Goal: Task Accomplishment & Management: Complete application form

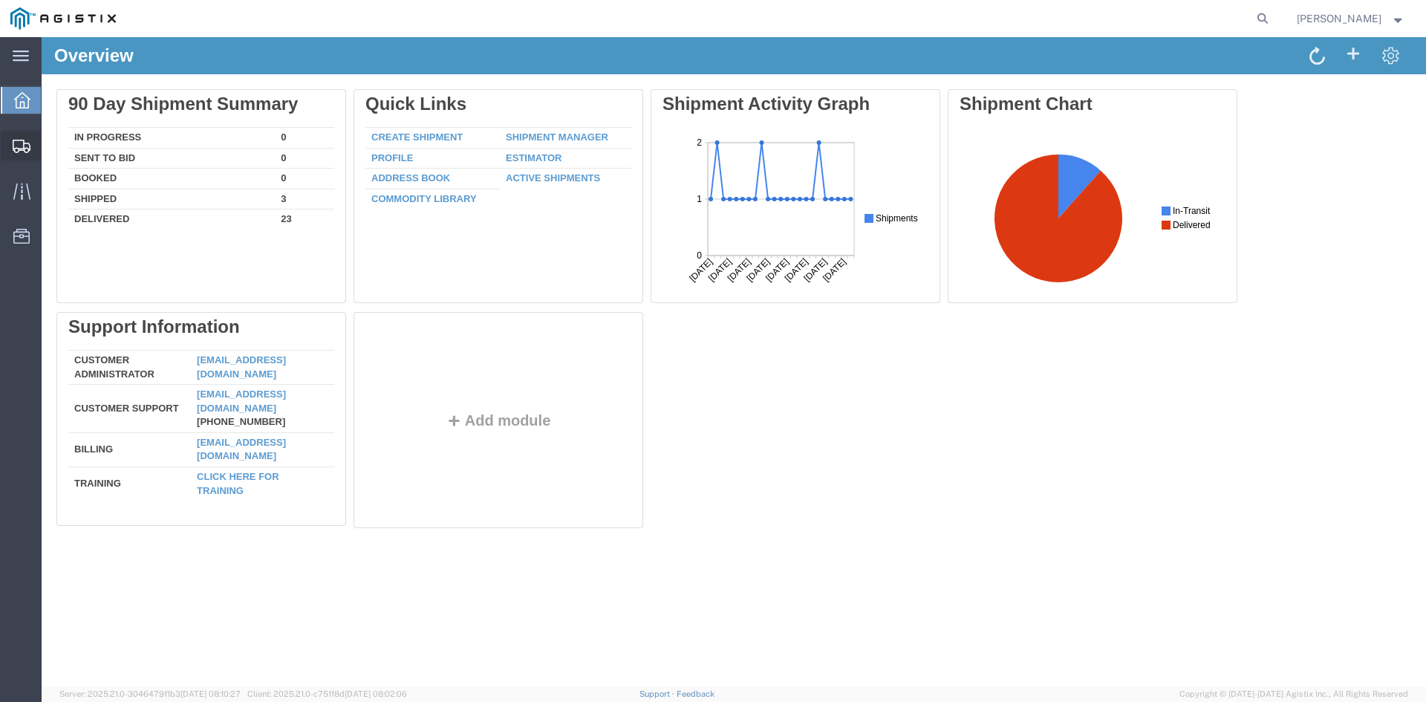
click at [0, 0] on span "Create Shipment" at bounding box center [0, 0] width 0 height 0
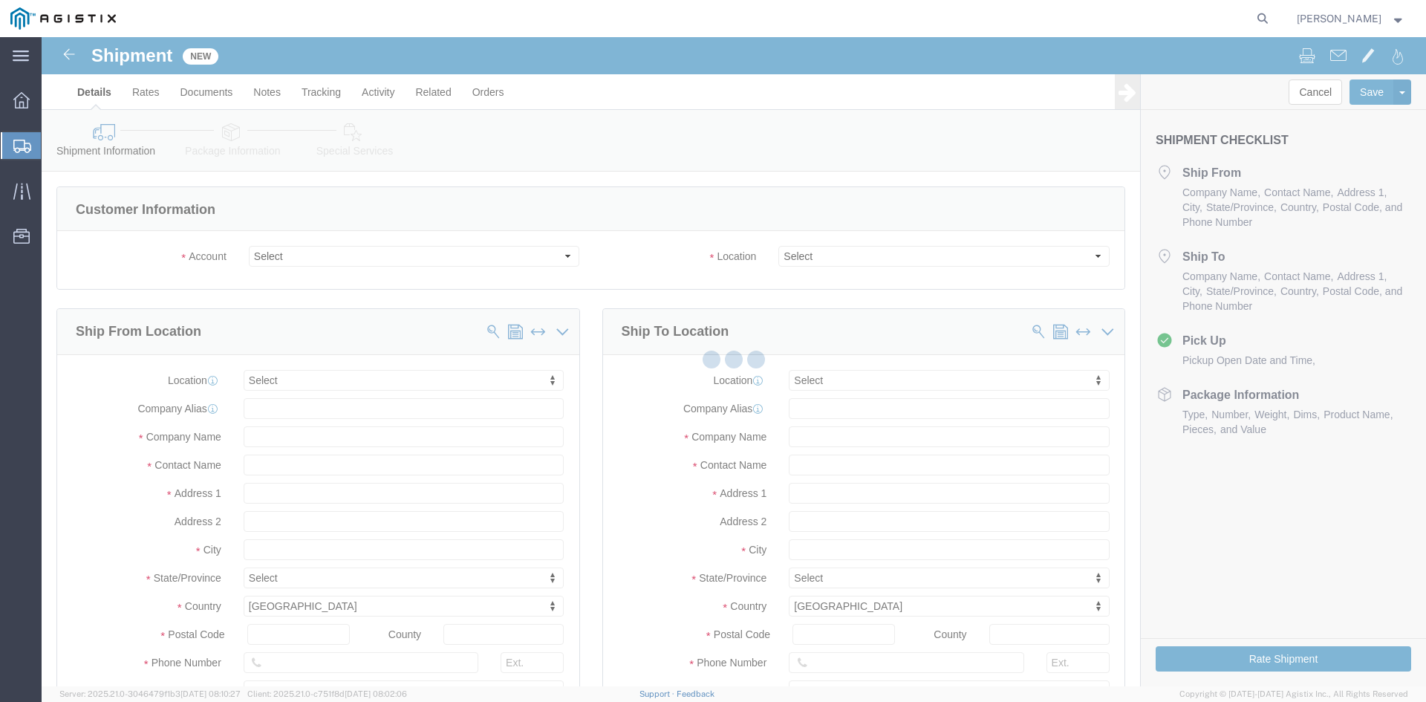
select select
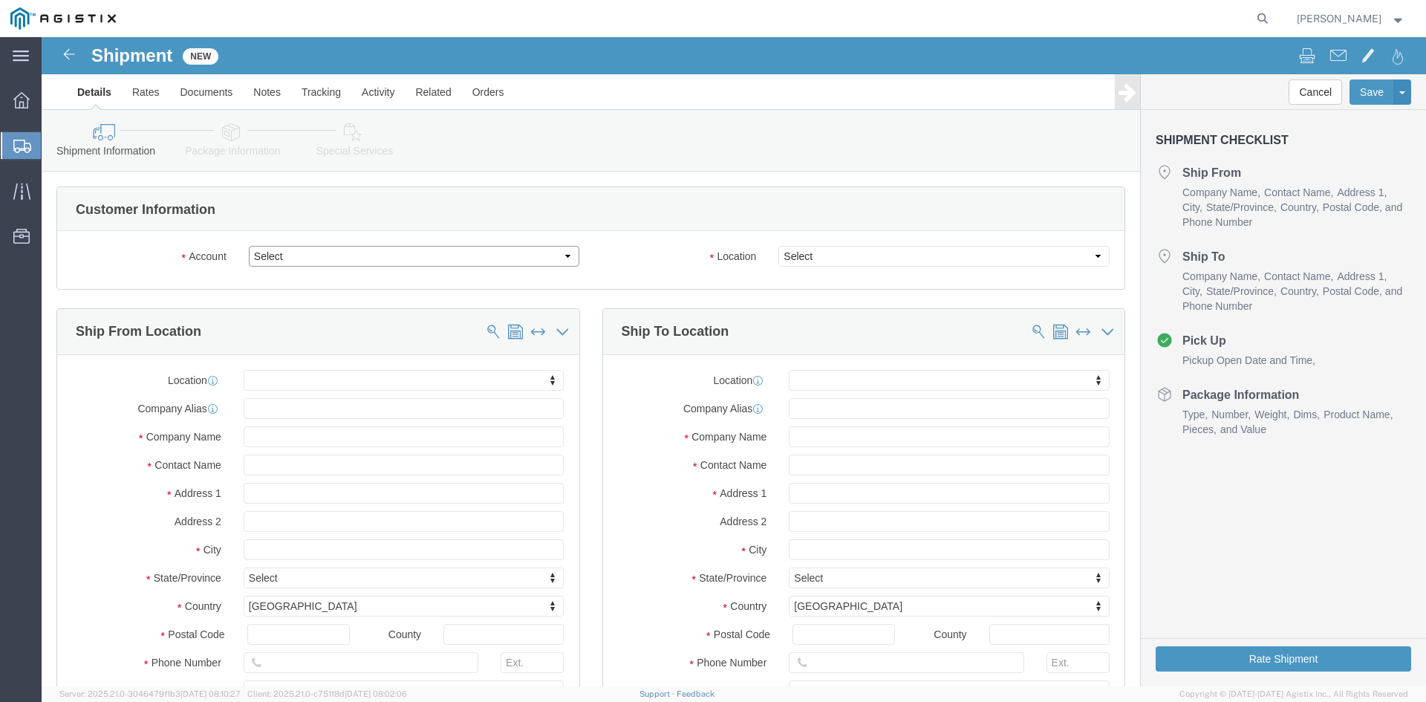
click select "Select [PERSON_NAME] Utility Products PG&E"
select select "9596"
click select "Select [PERSON_NAME] Utility Products PG&E"
select select "PURCHORD"
select select
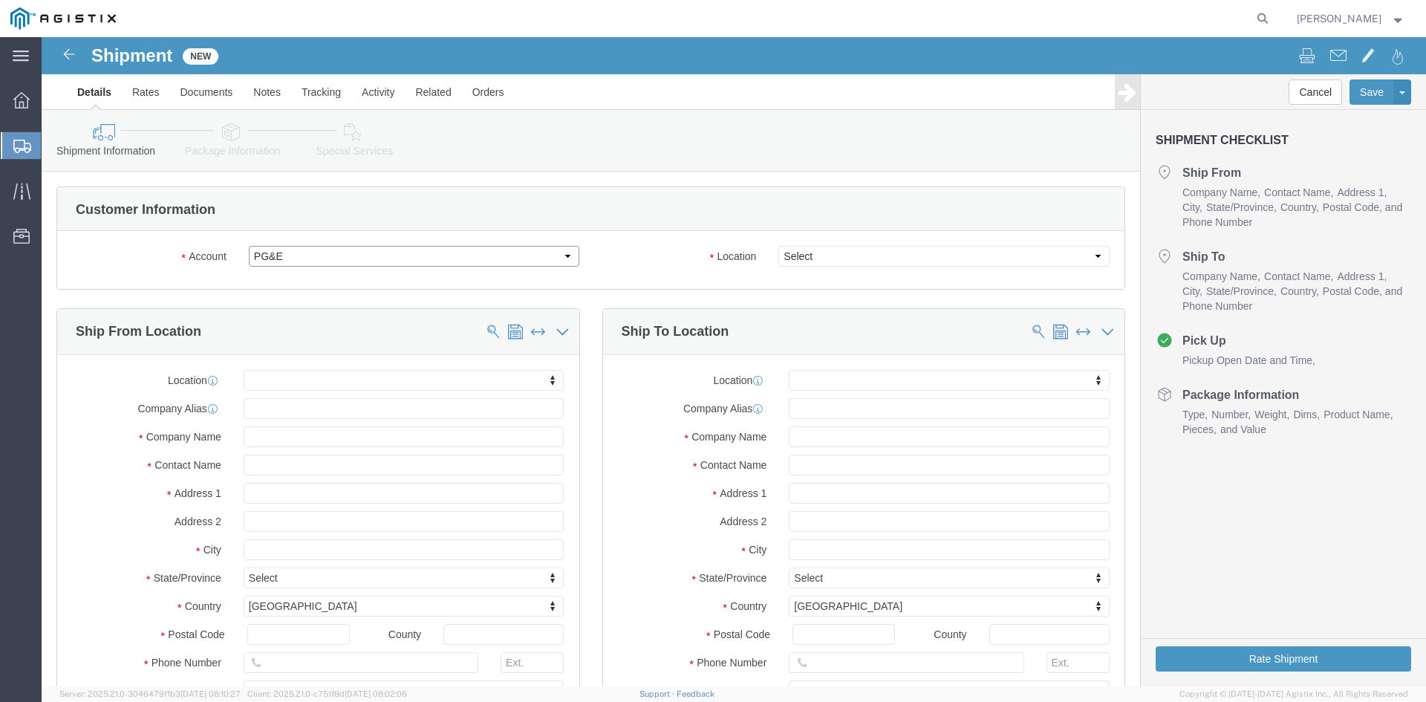
select select
click select "Select All Others [GEOGRAPHIC_DATA] [GEOGRAPHIC_DATA] [GEOGRAPHIC_DATA] [GEOGRA…"
select select "19745"
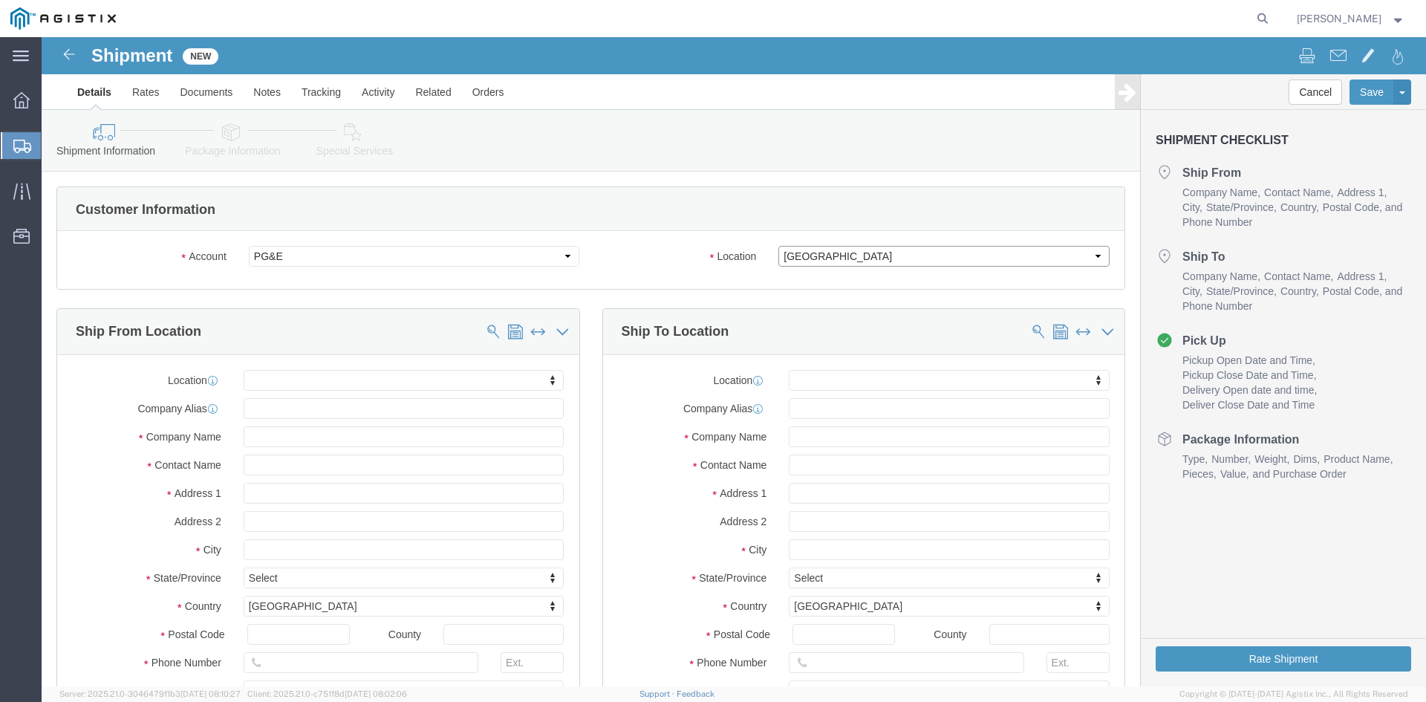
click select "Select All Others [GEOGRAPHIC_DATA] [GEOGRAPHIC_DATA] [GEOGRAPHIC_DATA] [GEOGRA…"
click input "text"
type input "pac"
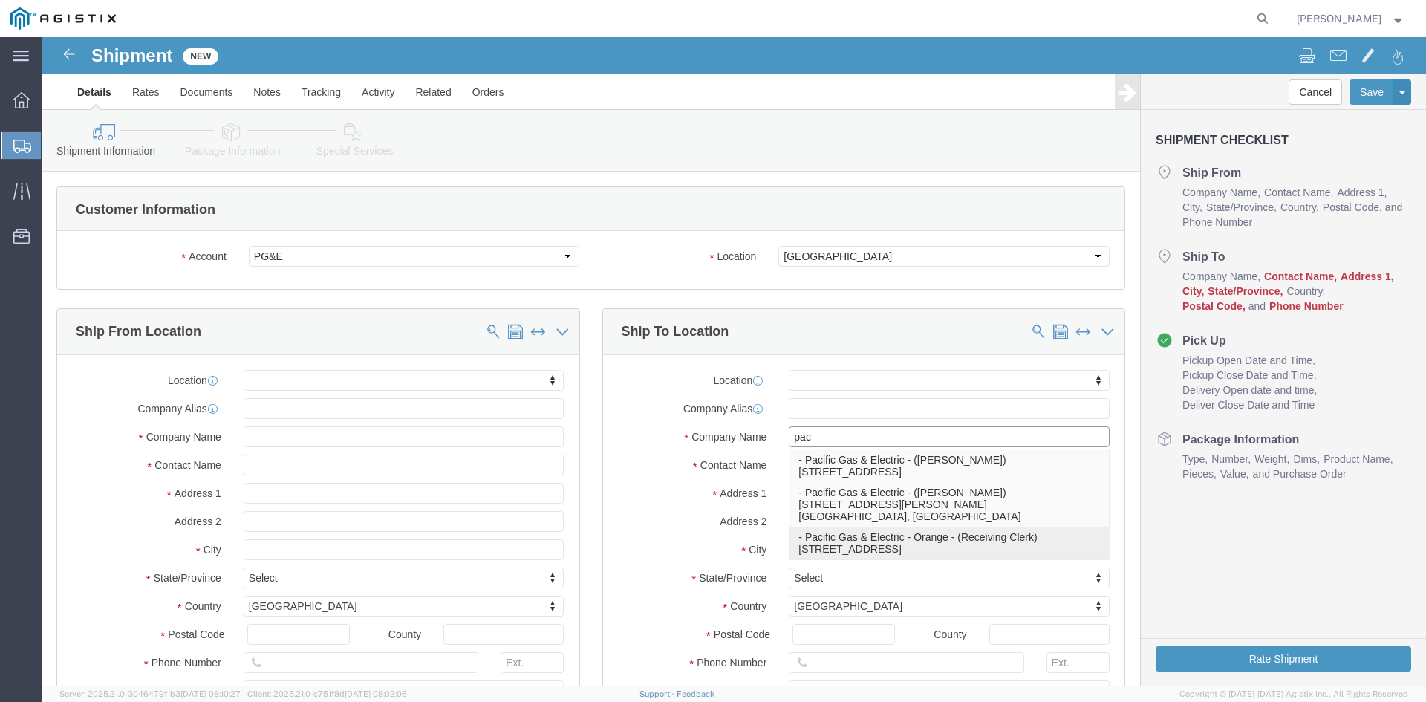
click p "- Pacific Gas & Electric - Orange - (Receiving Clerk) [STREET_ADDRESS]"
select select
type input "[STREET_ADDRESS]"
type input "93725"
type input "[PHONE_NUMBER]"
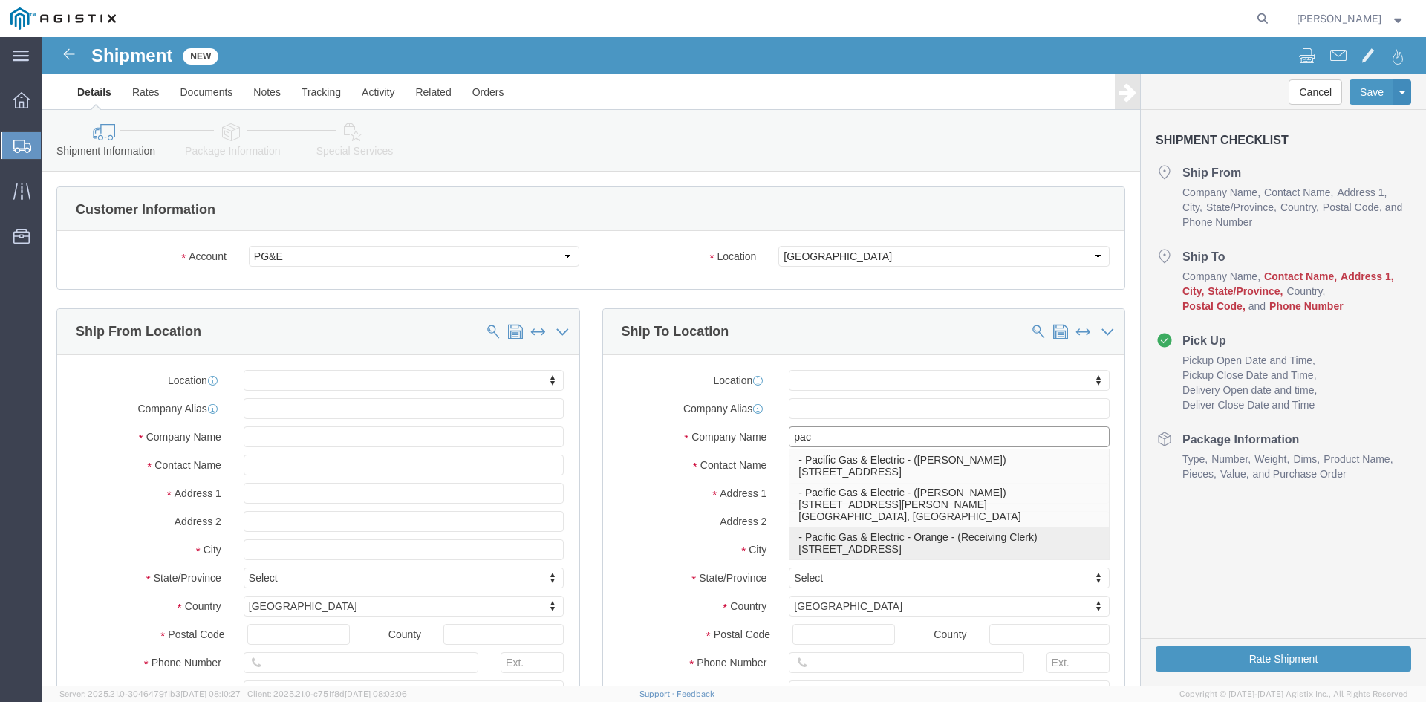
type input "Pacific Gas & Electric - Orange"
type input "Receiving Clerk"
type input "[GEOGRAPHIC_DATA]"
select select "CA"
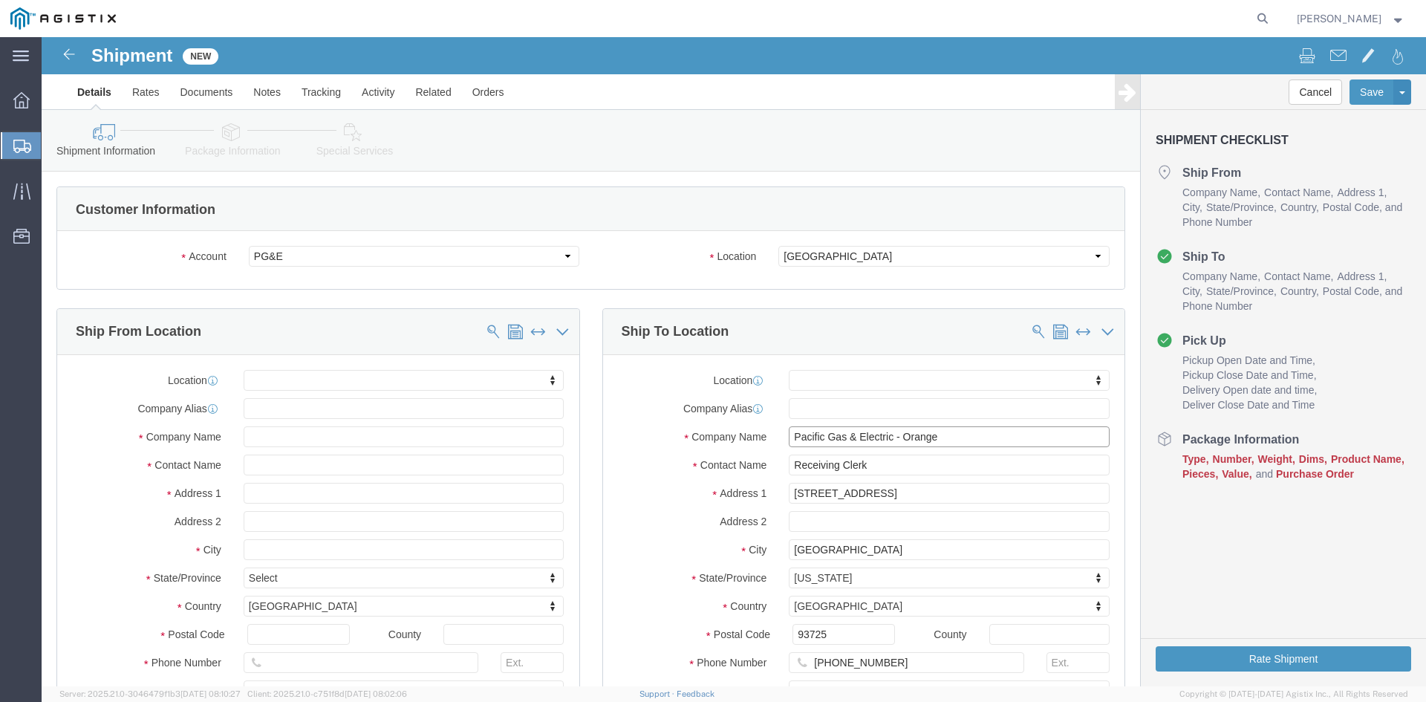
type input "Pacific Gas & Electric - Orange"
click input "text"
type input "b"
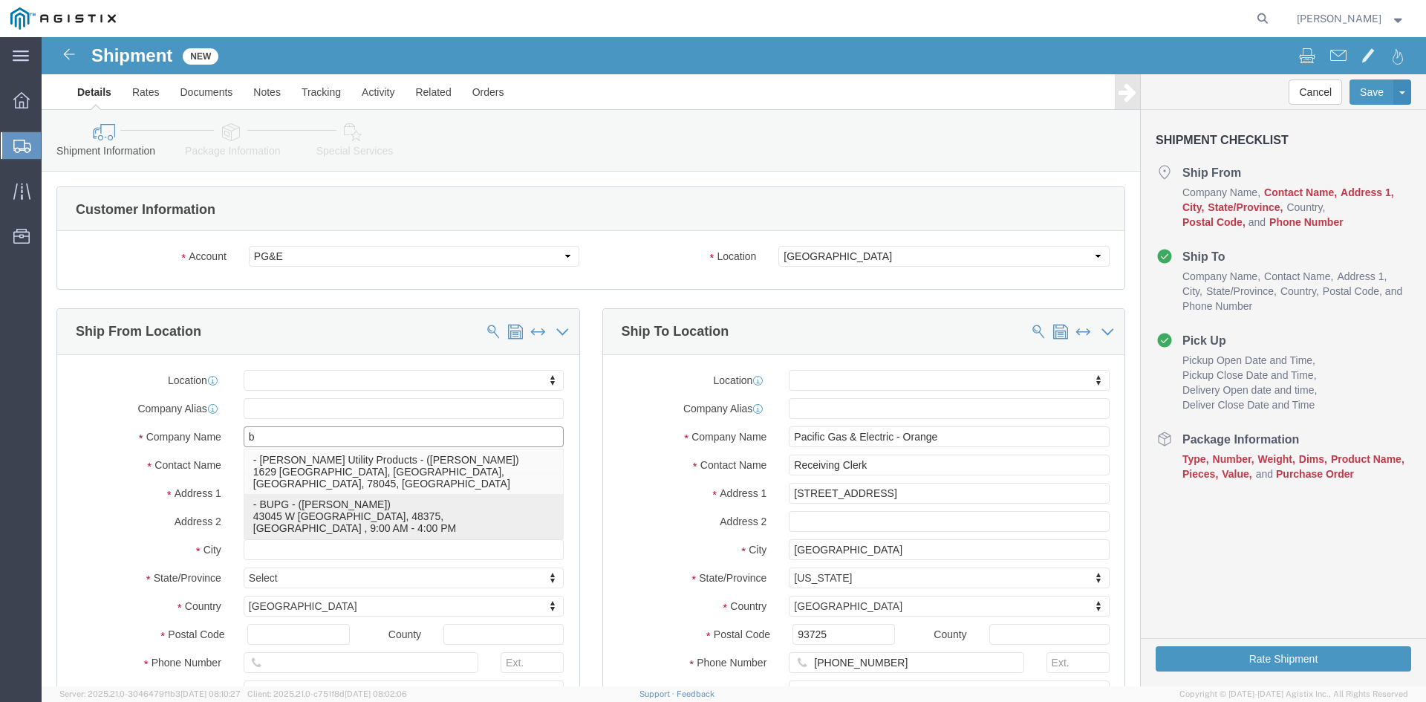
click p "- BUPG - ([PERSON_NAME]) 43045 W [GEOGRAPHIC_DATA], 48375, [GEOGRAPHIC_DATA] , …"
select select
type input "43045 W 9 MILE"
type input "48375"
type input "[GEOGRAPHIC_DATA]"
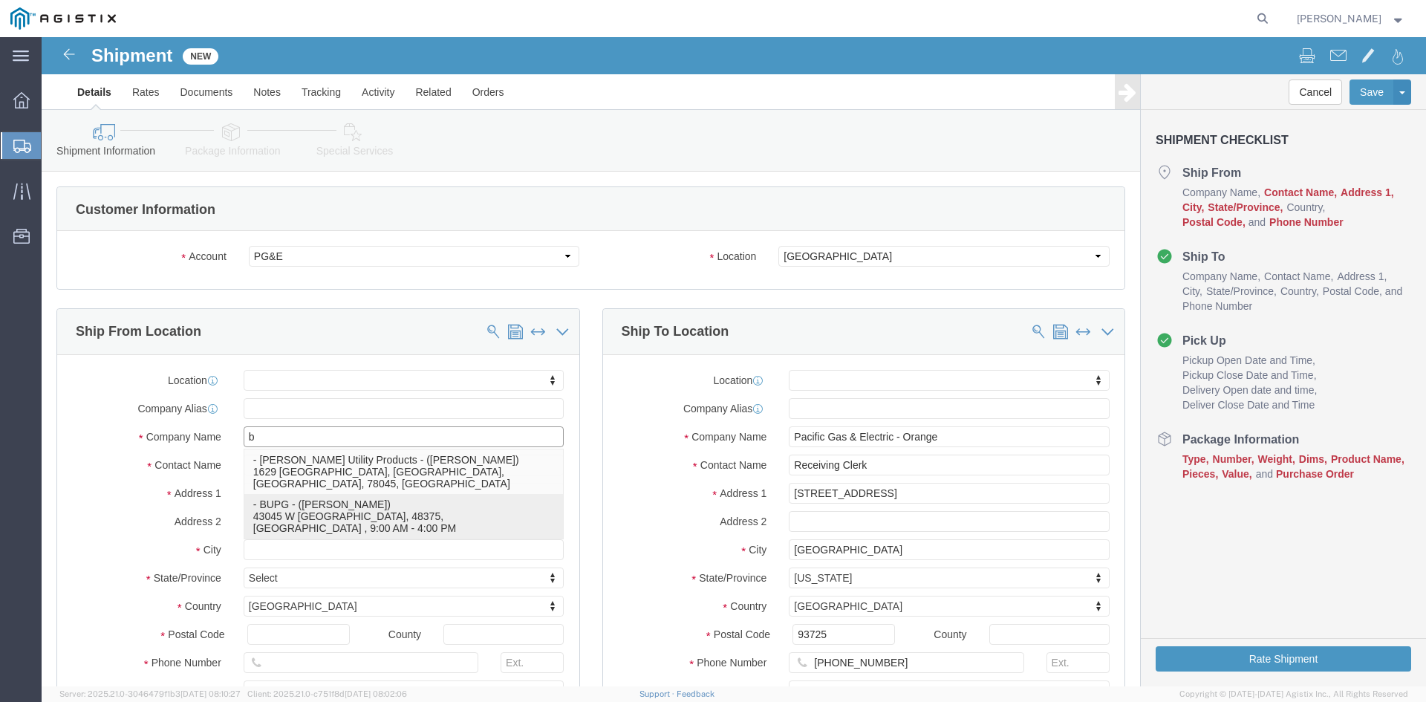
type input "2483197414"
type input "[EMAIL_ADDRESS][DOMAIN_NAME]"
checkbox input "true"
type input "BUPG"
type input "[PERSON_NAME]"
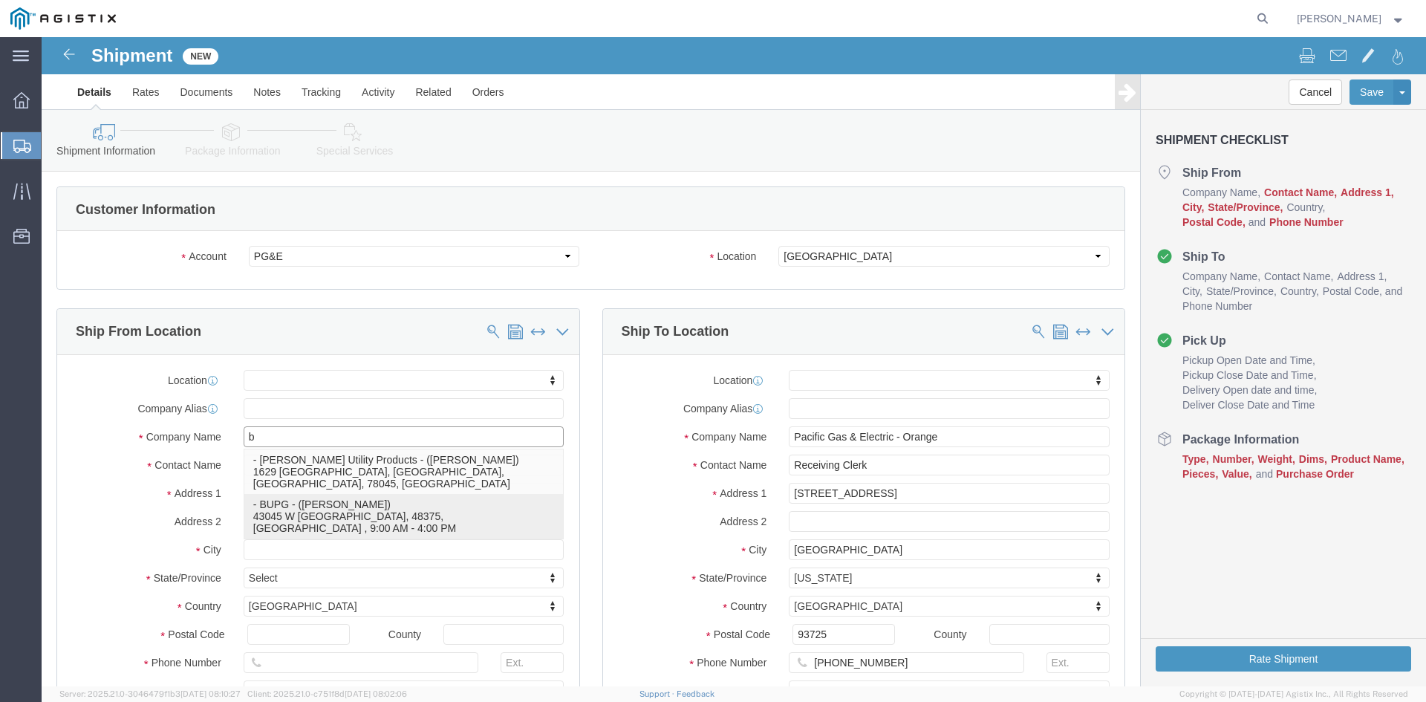
type input "NOVI"
select select "MI"
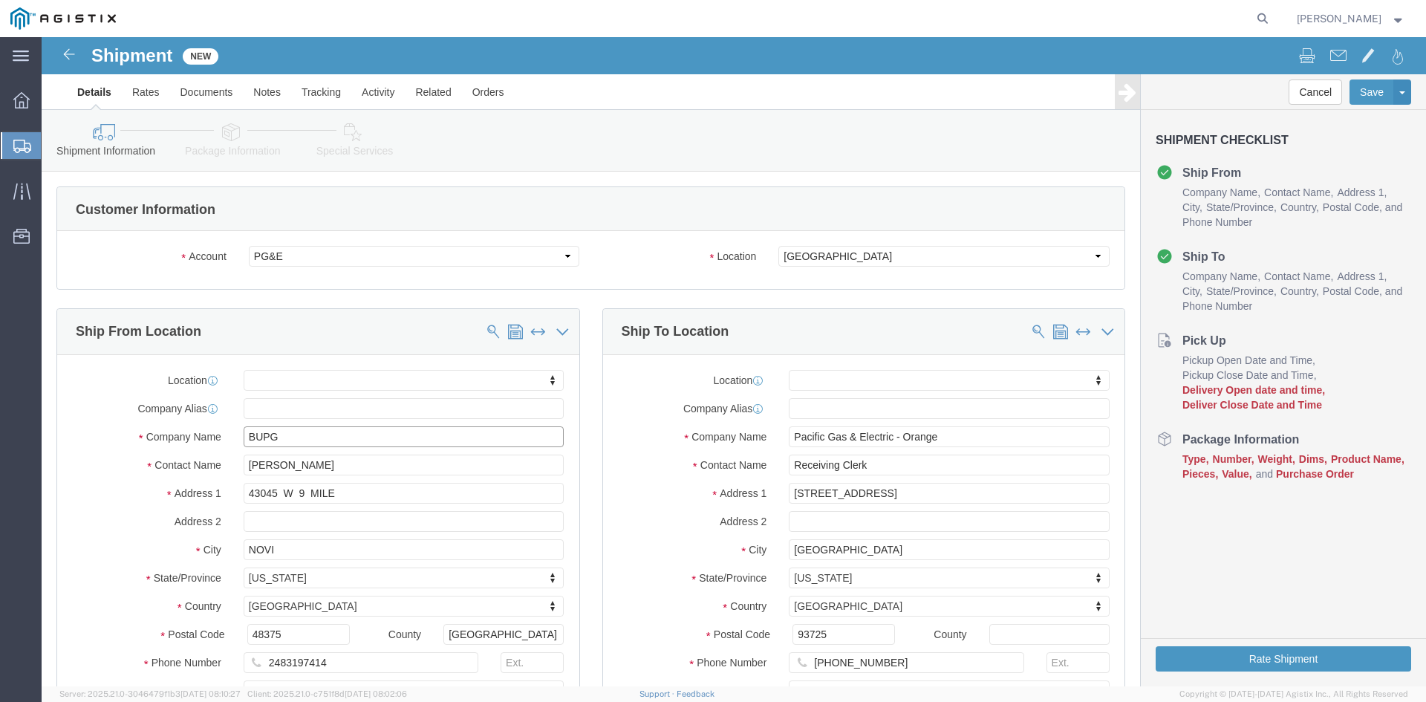
type input "BUPG"
click input "[PERSON_NAME]"
type input "M"
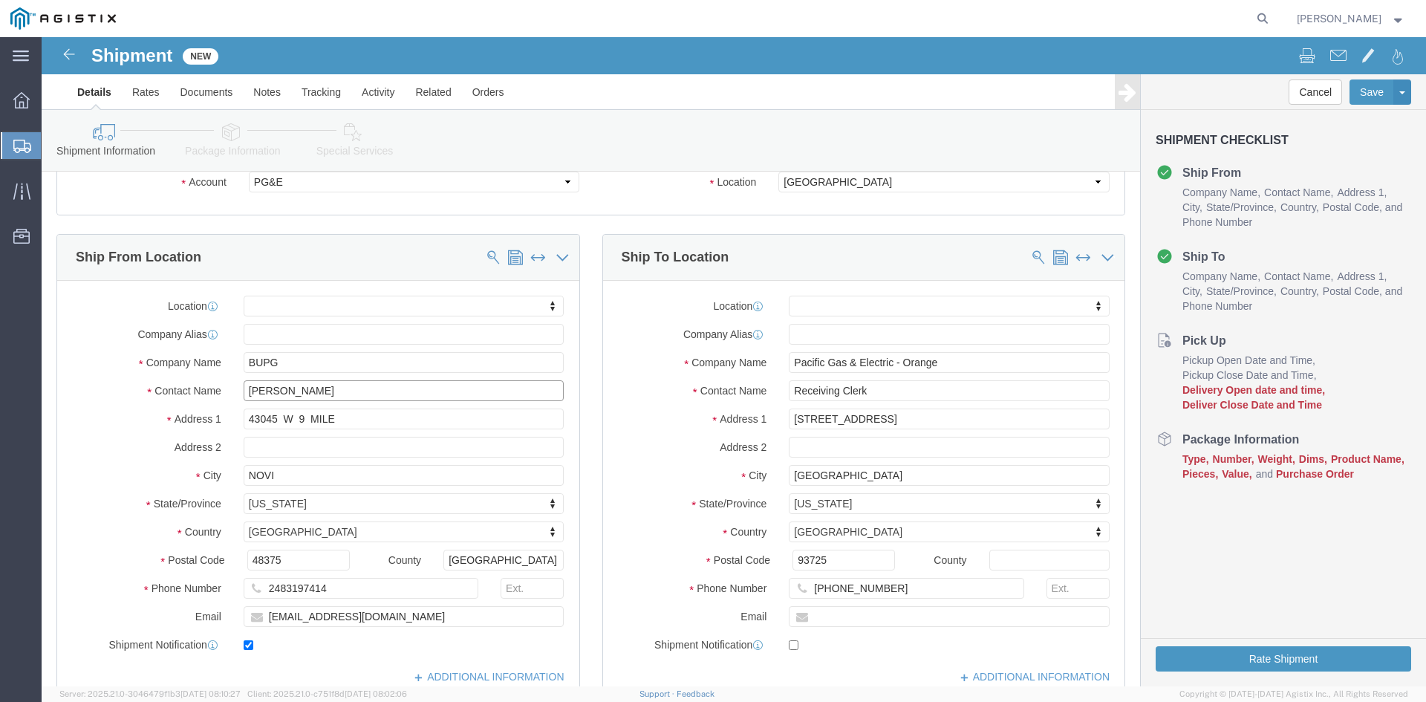
scroll to position [149, 0]
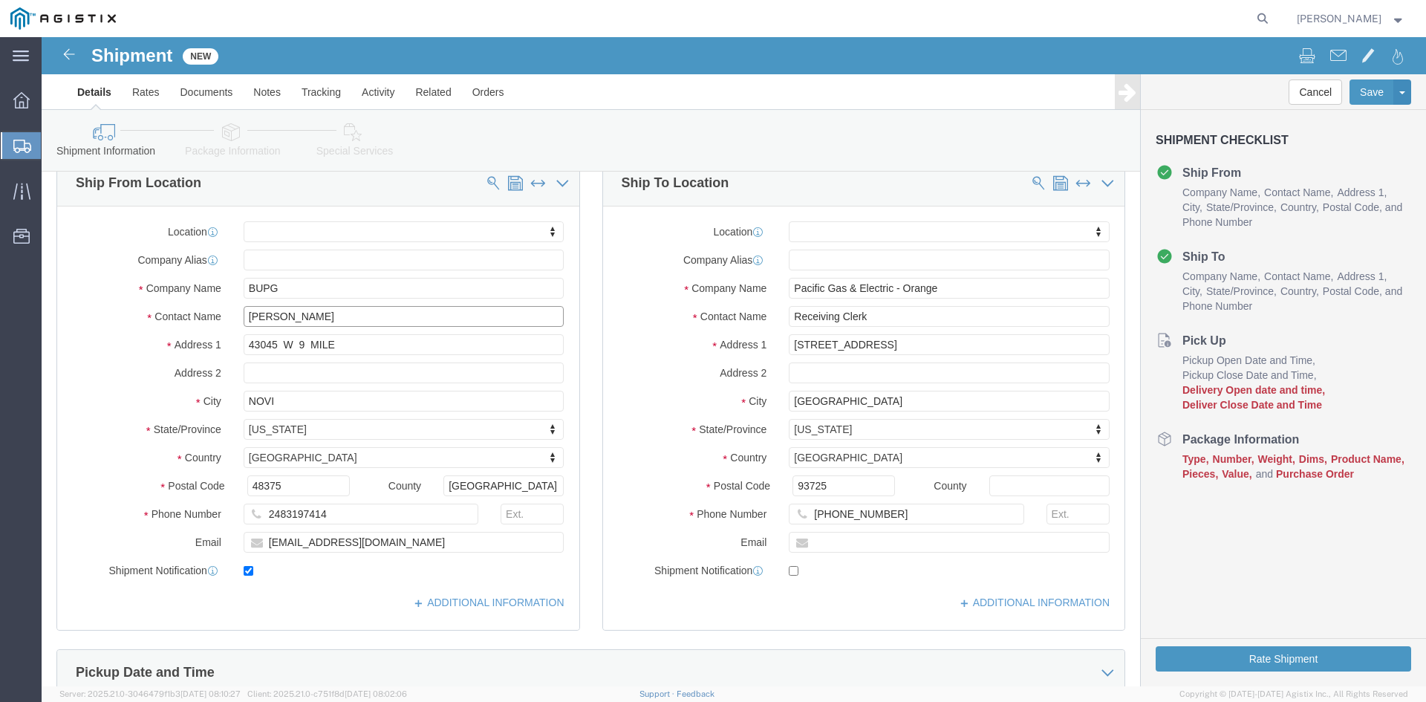
type input "[PERSON_NAME]"
click input "[EMAIL_ADDRESS][DOMAIN_NAME]"
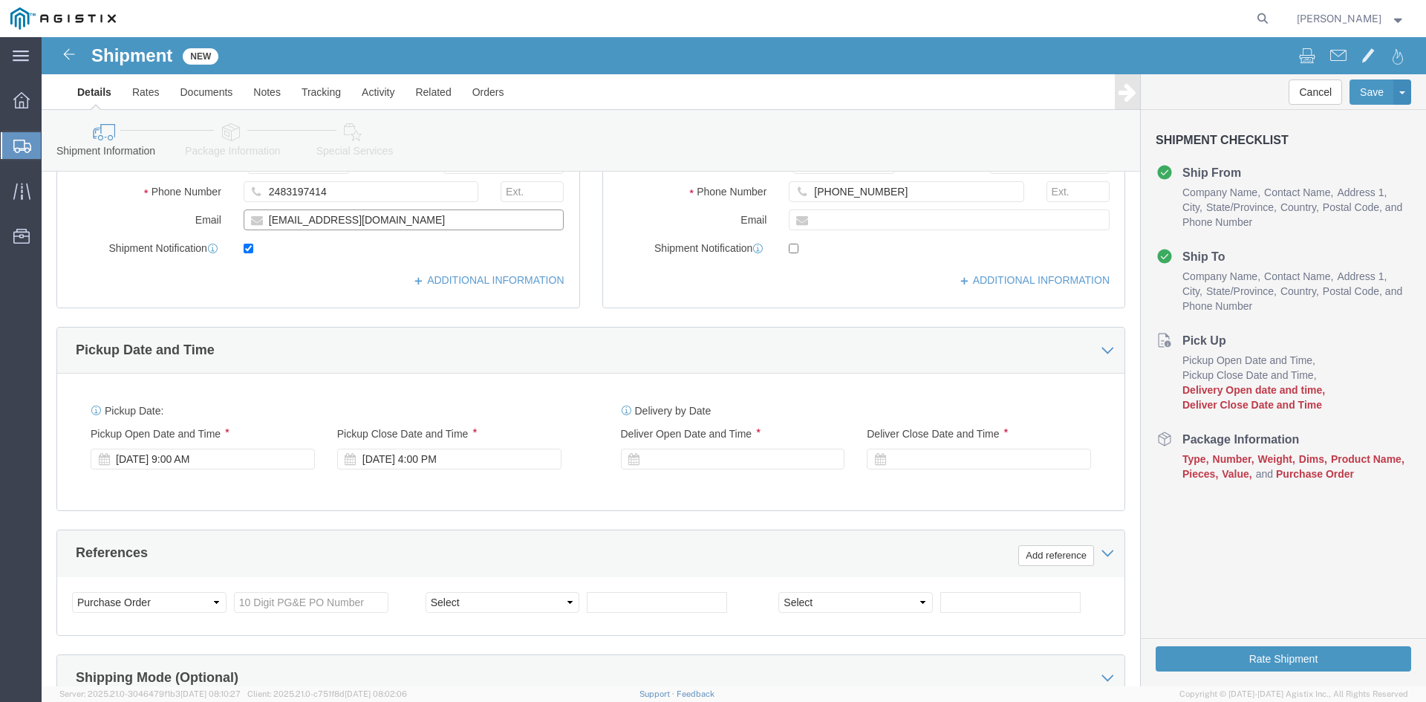
scroll to position [520, 0]
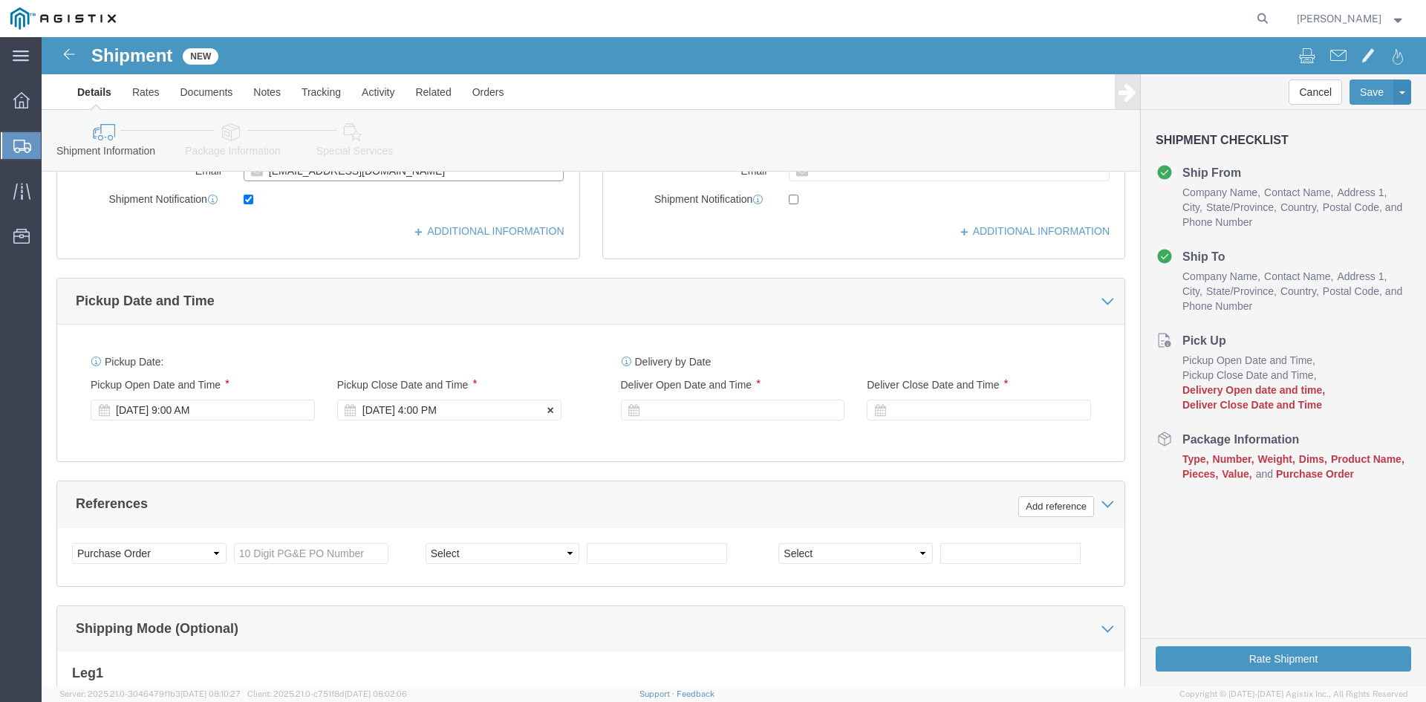
type input "[EMAIL_ADDRESS][DOMAIN_NAME]"
click div "[DATE] 4:00 PM"
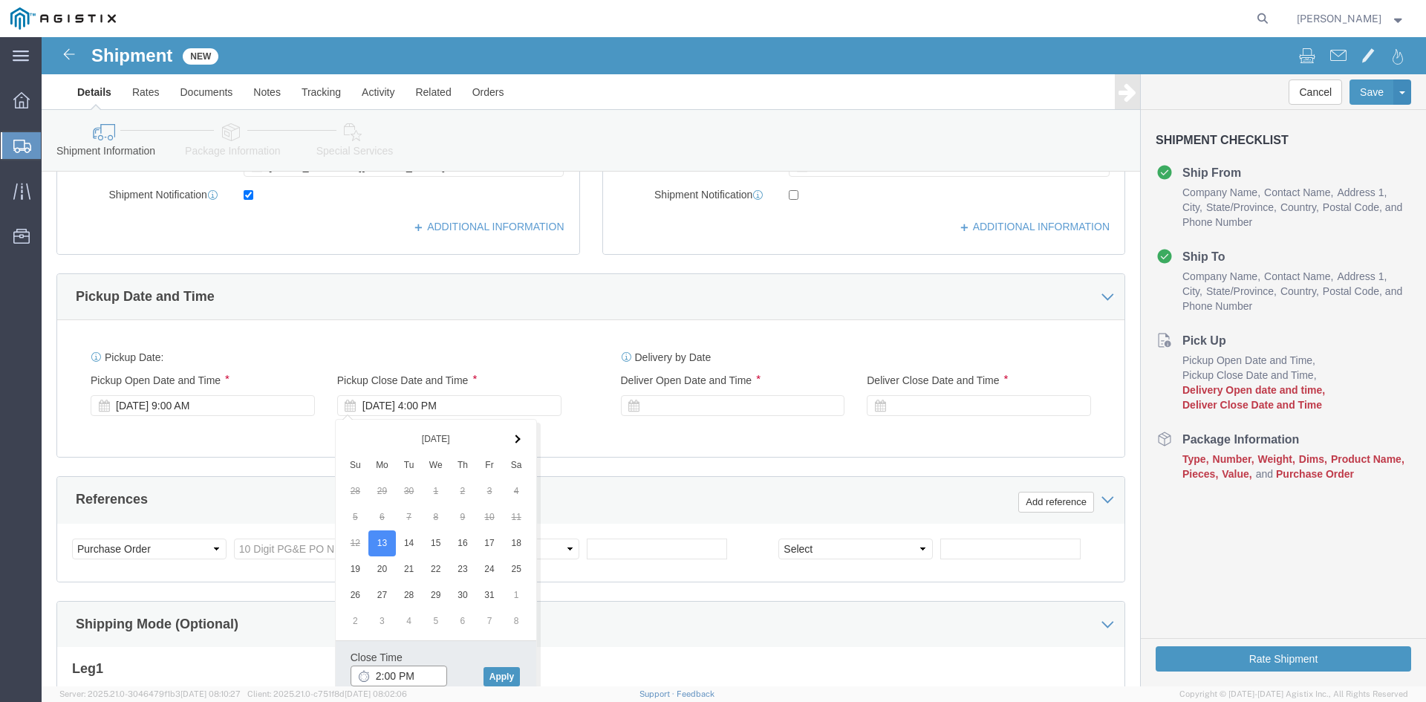
type input "3:00 PM"
click button "Apply"
click input "text"
type input "3501423540"
click div
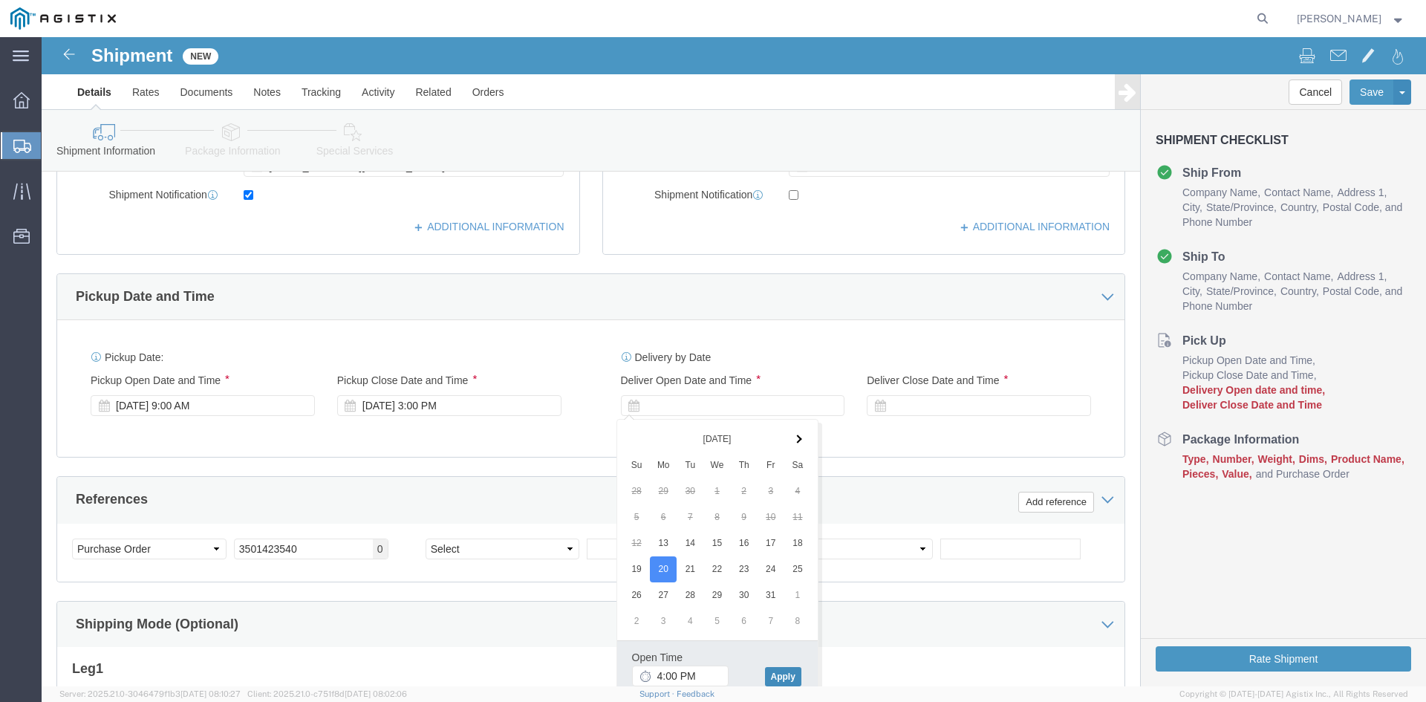
click button "Apply"
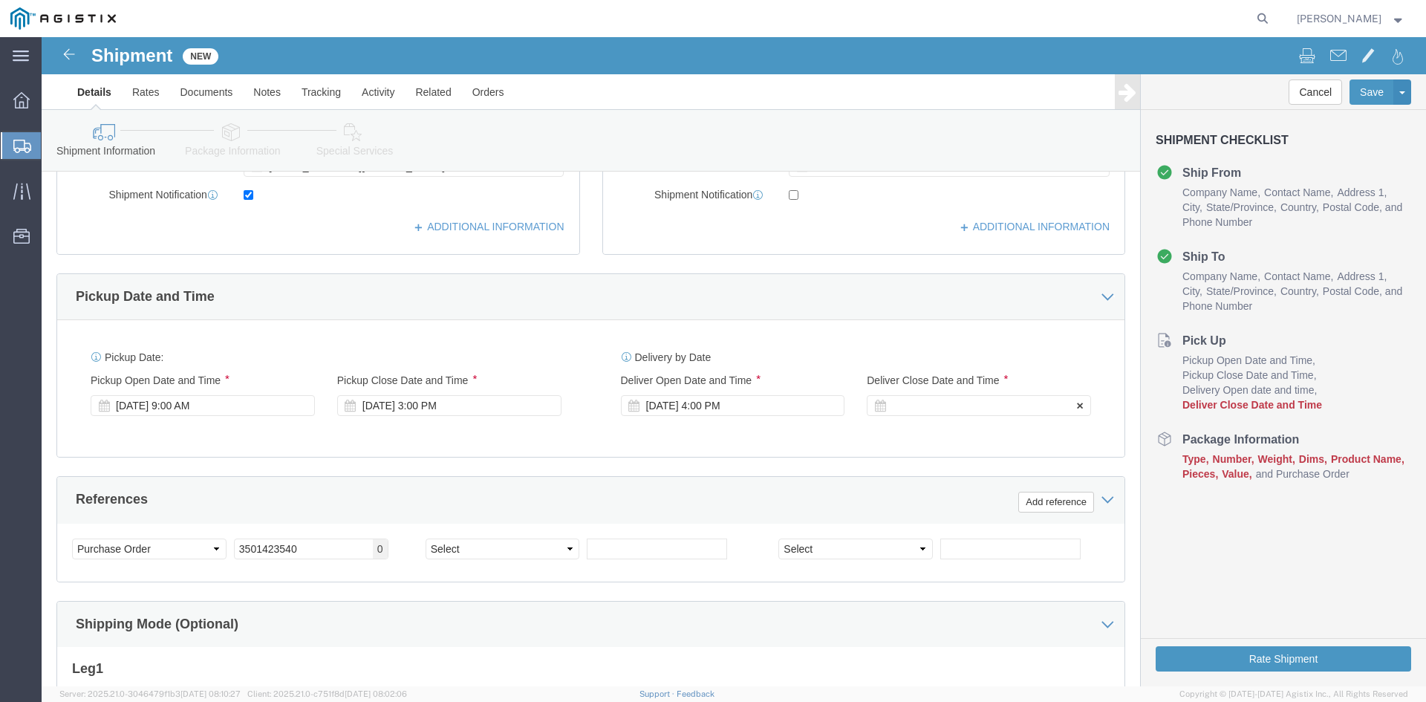
click div
click button "Apply"
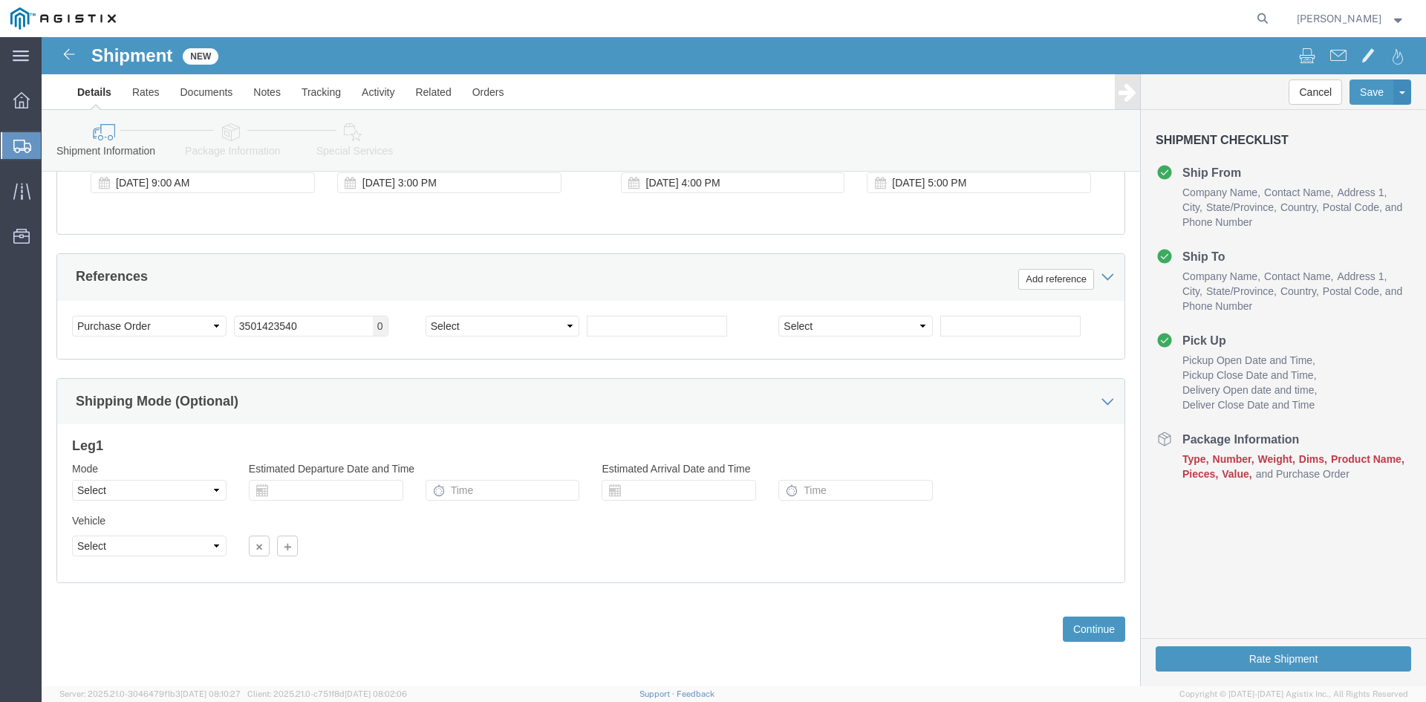
scroll to position [748, 0]
click button "Continue"
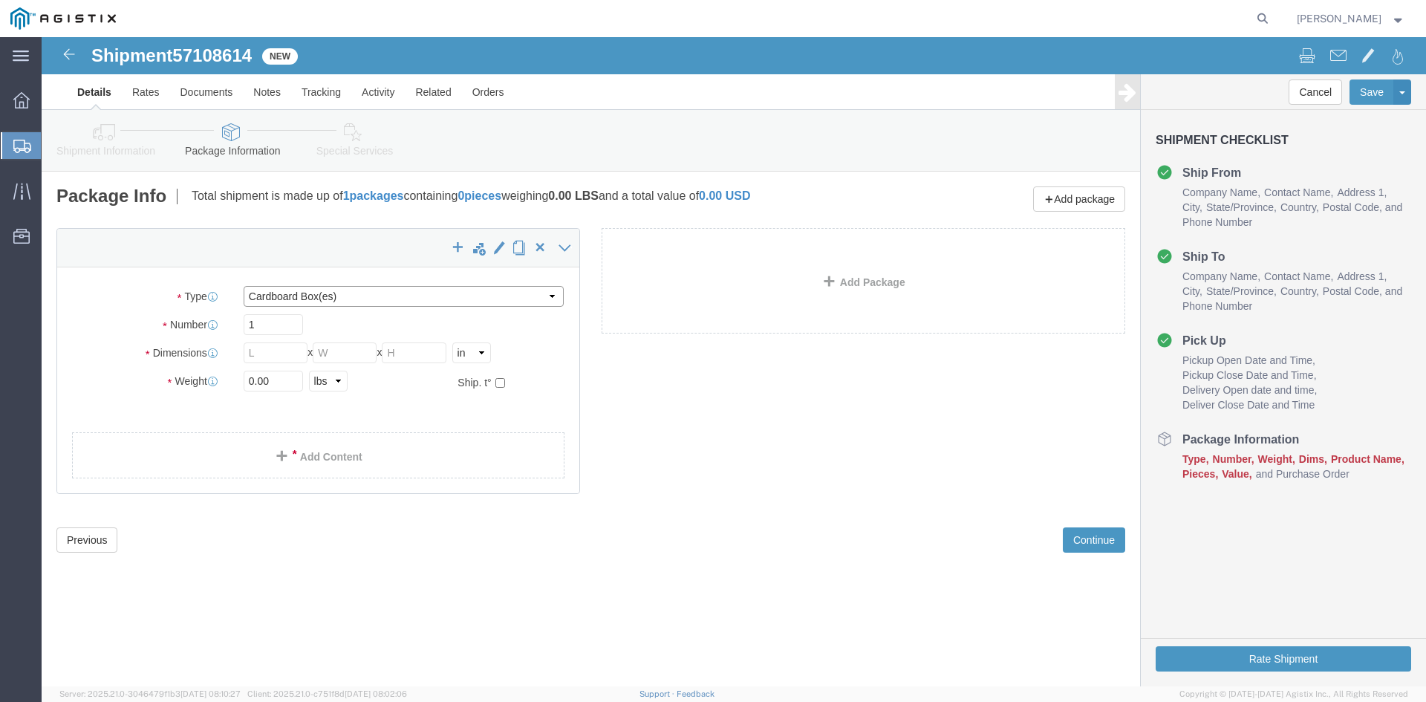
click select "Select Bulk Bundle(s) Cardboard Box(es) Carton(s) Crate(s) Drum(s) (Fiberboard)…"
select select "PSNS"
click select "Select Bulk Bundle(s) Cardboard Box(es) Carton(s) Crate(s) Drum(s) (Fiberboard)…"
click input "text"
type input "45"
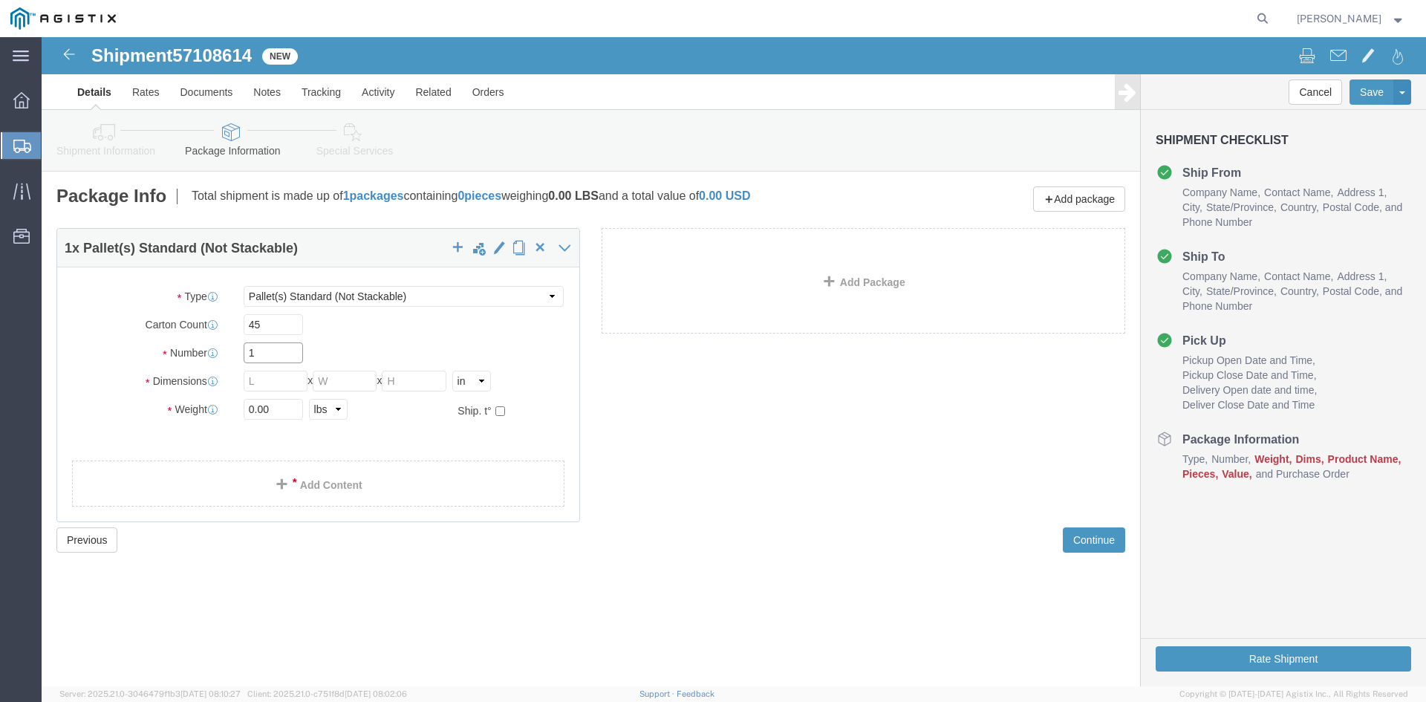
click input "1"
type input "2"
type input "48"
click input "408"
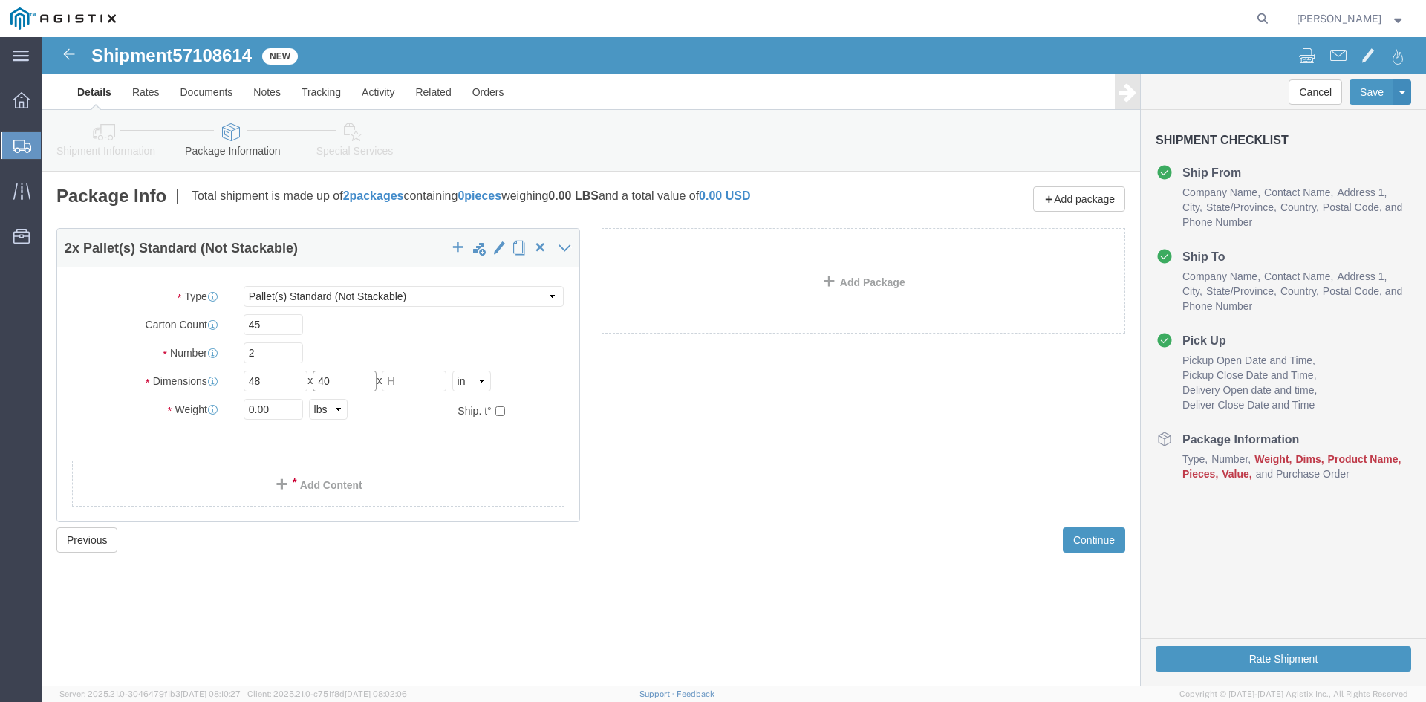
type input "40"
type input "83"
click input "0.00"
type input "1520"
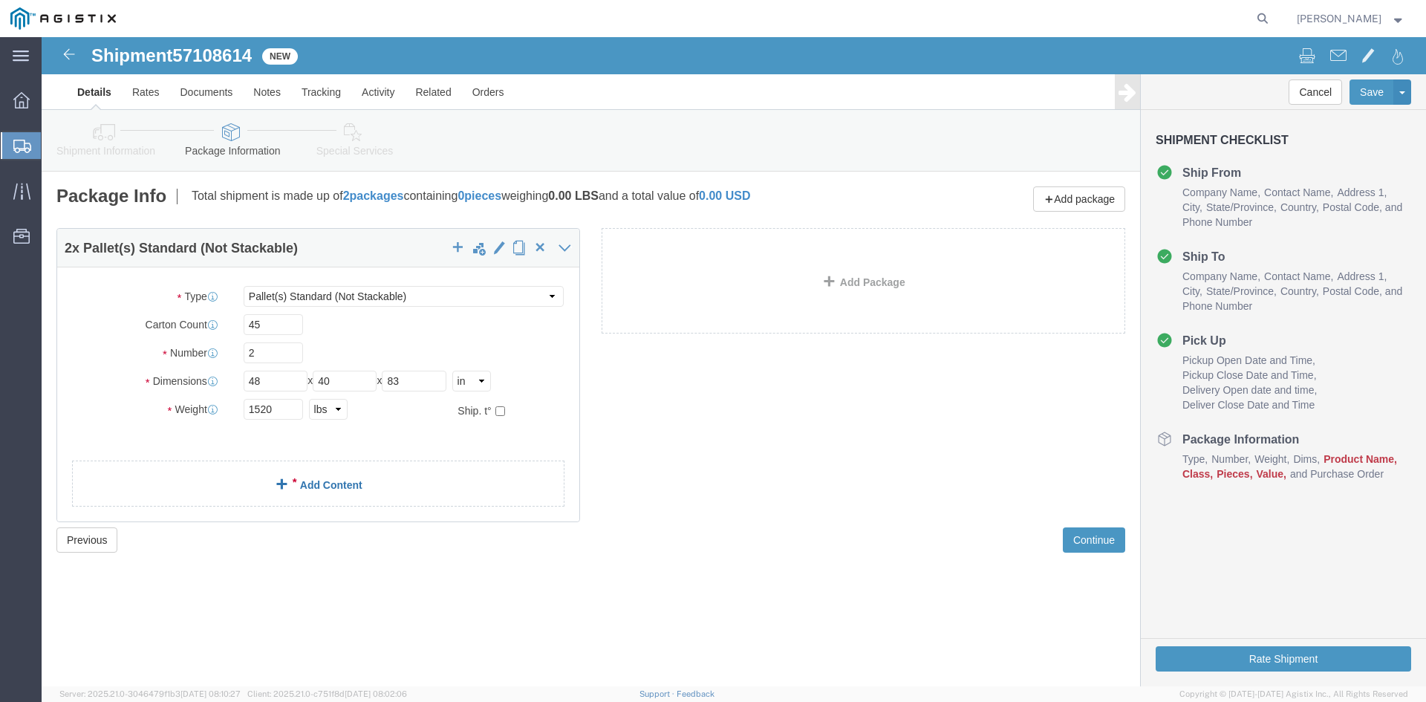
click link "Add Content"
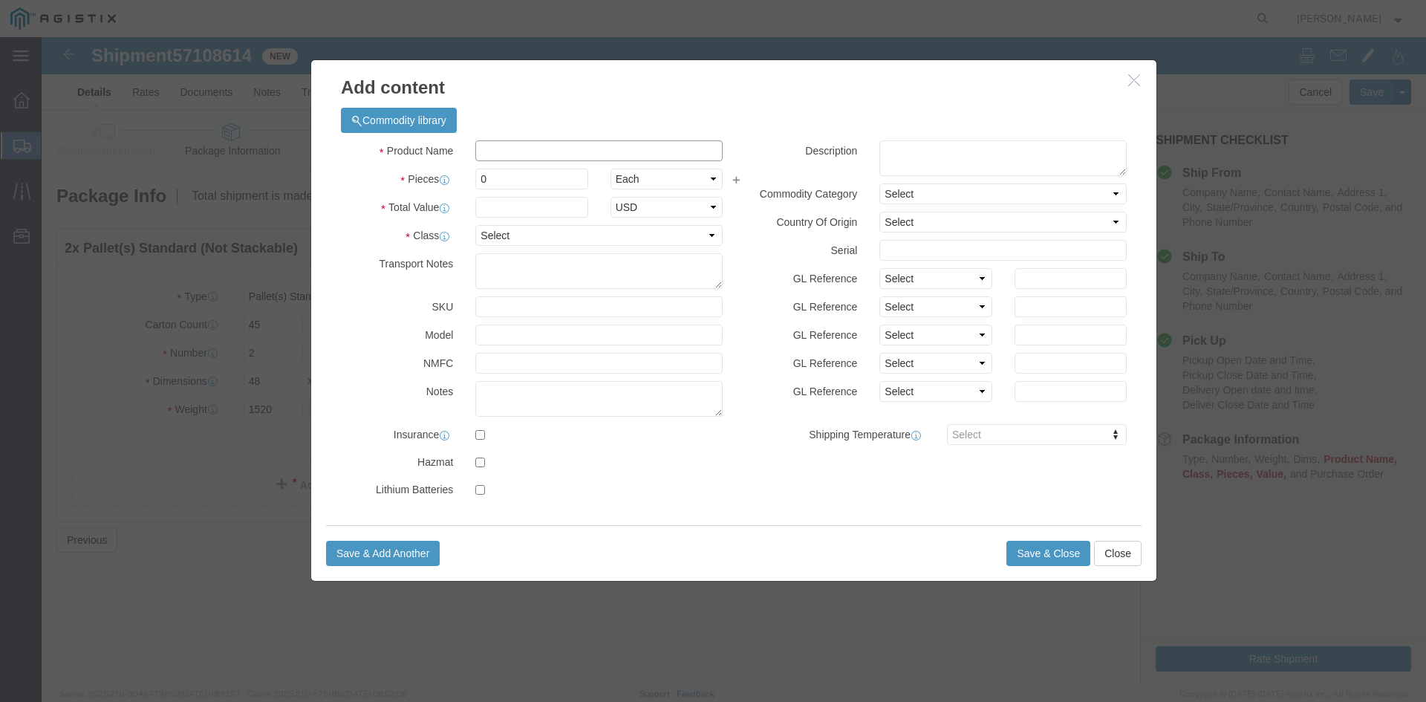
click input "text"
type input "rings"
click input "0"
type input "4500"
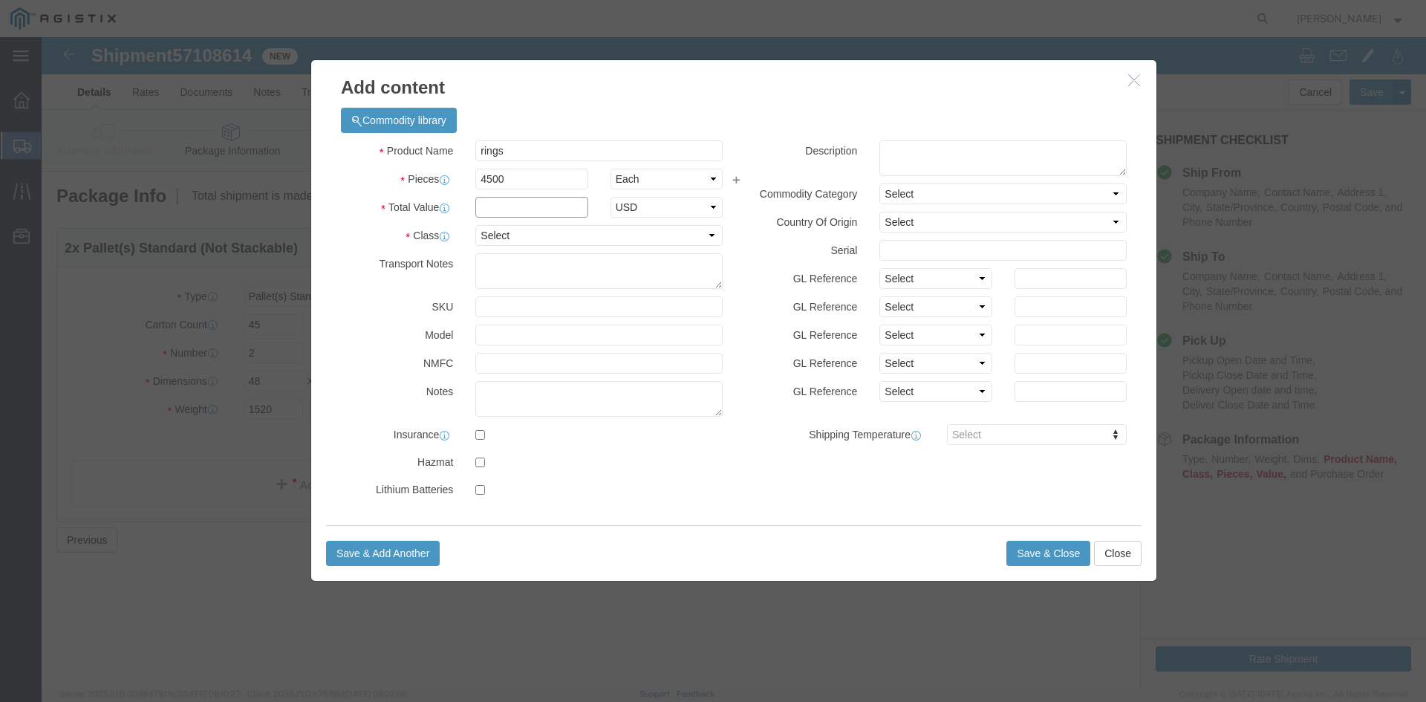
click input "text"
type input "22000"
click select "Select 50 55 60 65 70 85 92.5 100 125 175 250 300 400"
select select "85"
click select "Select 50 55 60 65 70 85 92.5 100 125 175 250 300 400"
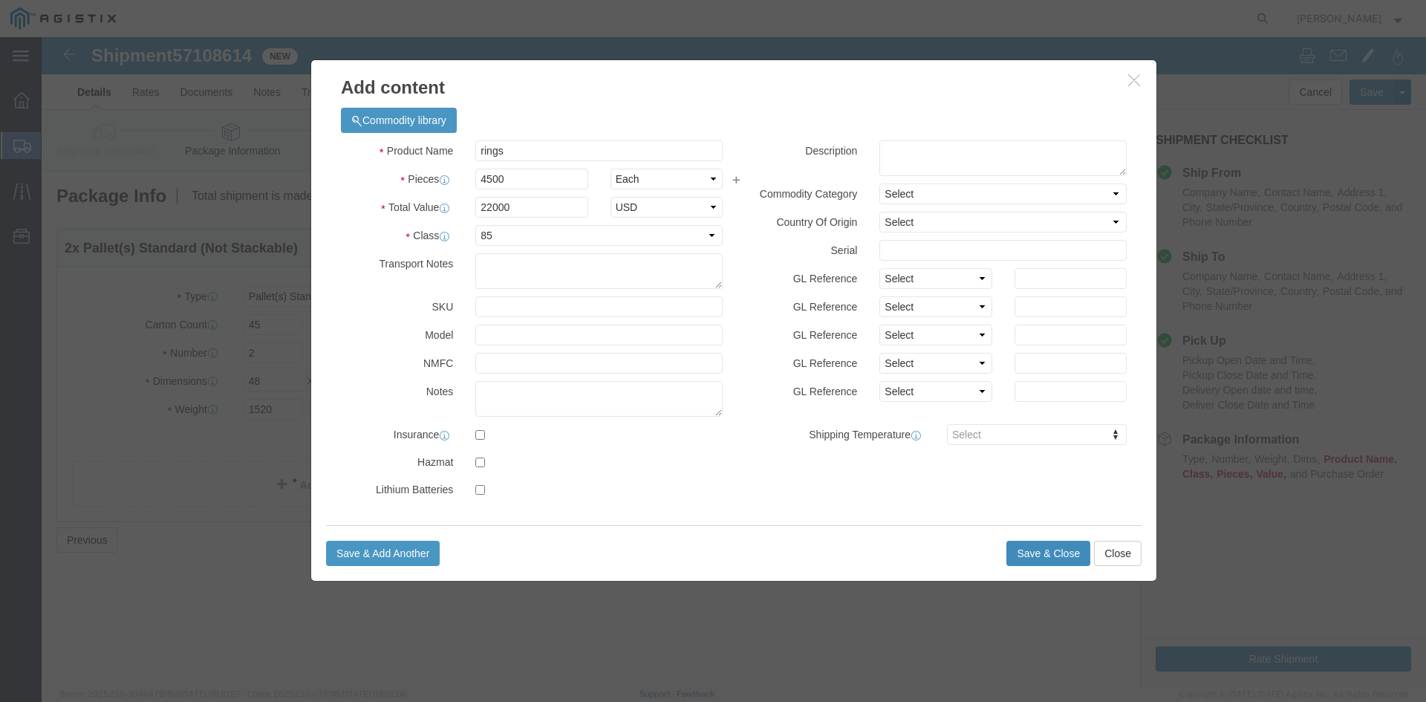
click button "Save & Close"
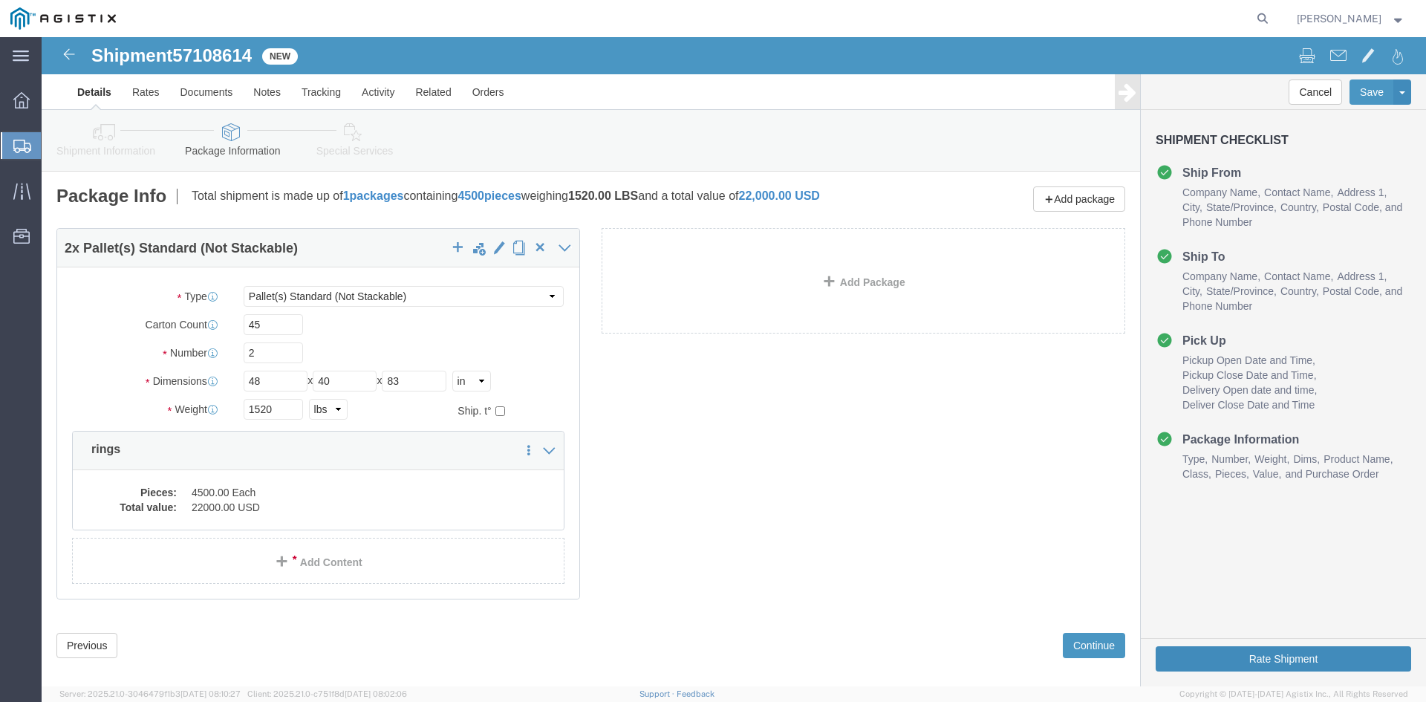
click button "Rate Shipment"
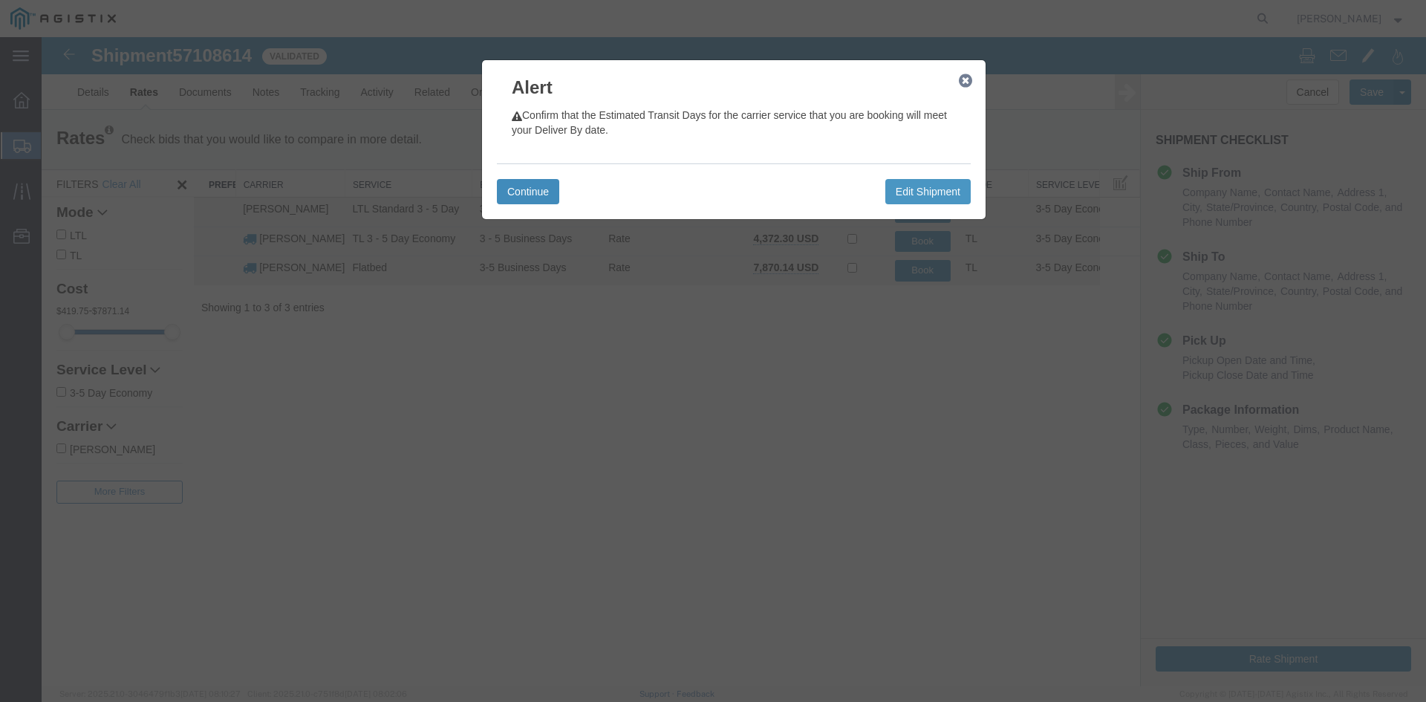
click at [543, 192] on button "Continue" at bounding box center [528, 191] width 62 height 25
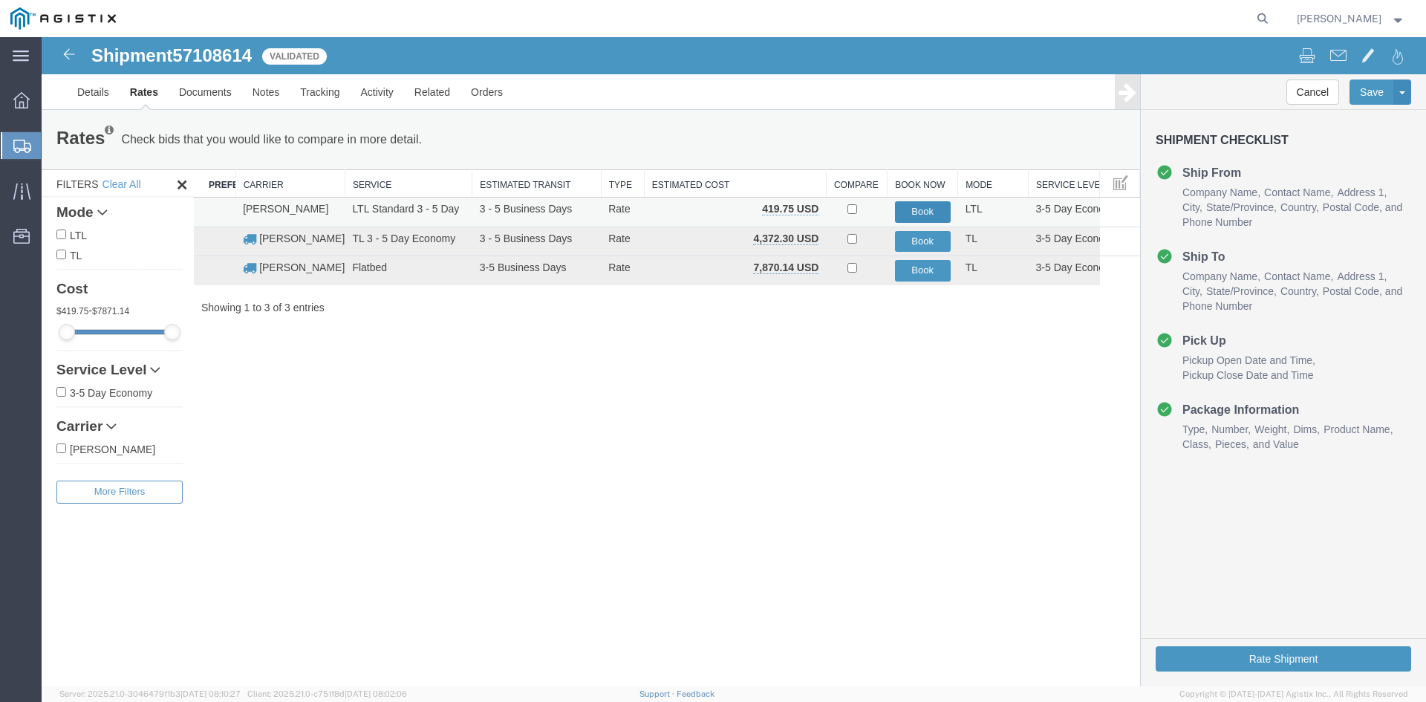
click at [937, 210] on button "Book" at bounding box center [923, 212] width 56 height 22
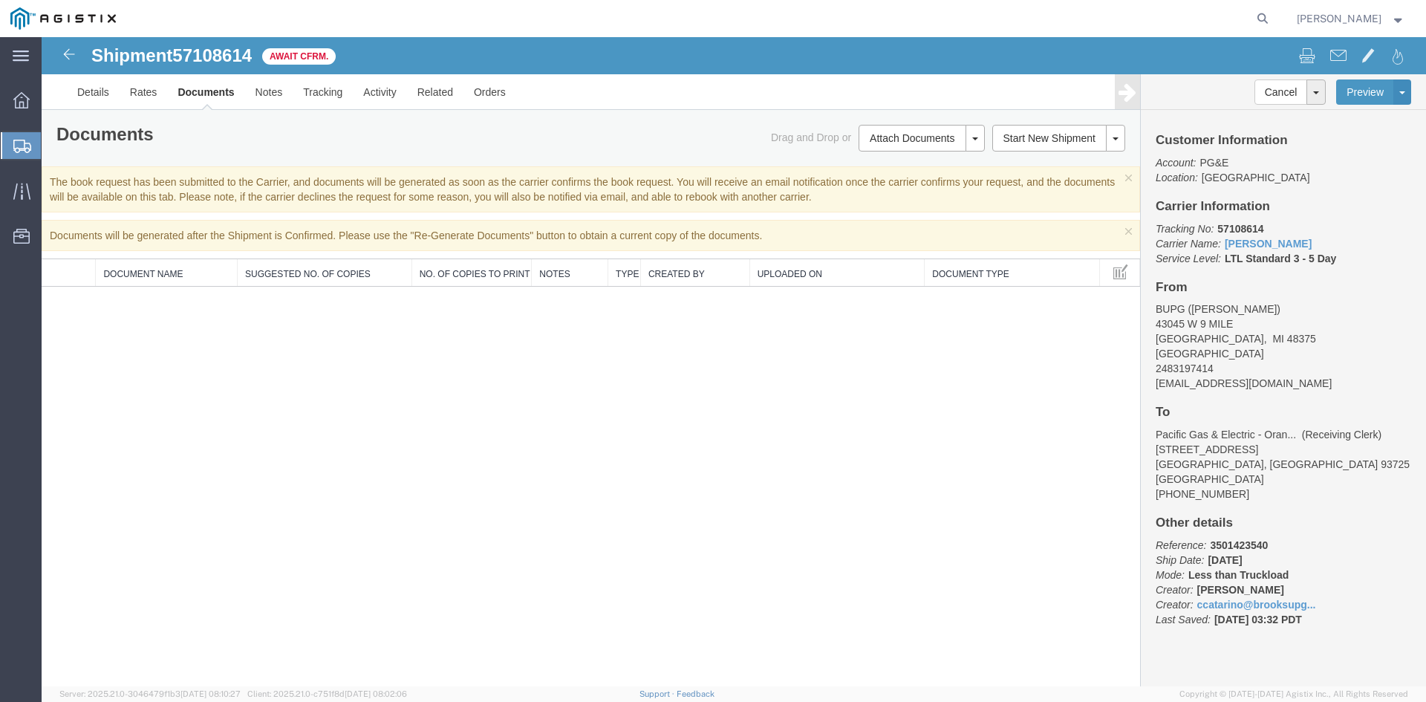
click at [0, 0] on span "Create Shipment" at bounding box center [0, 0] width 0 height 0
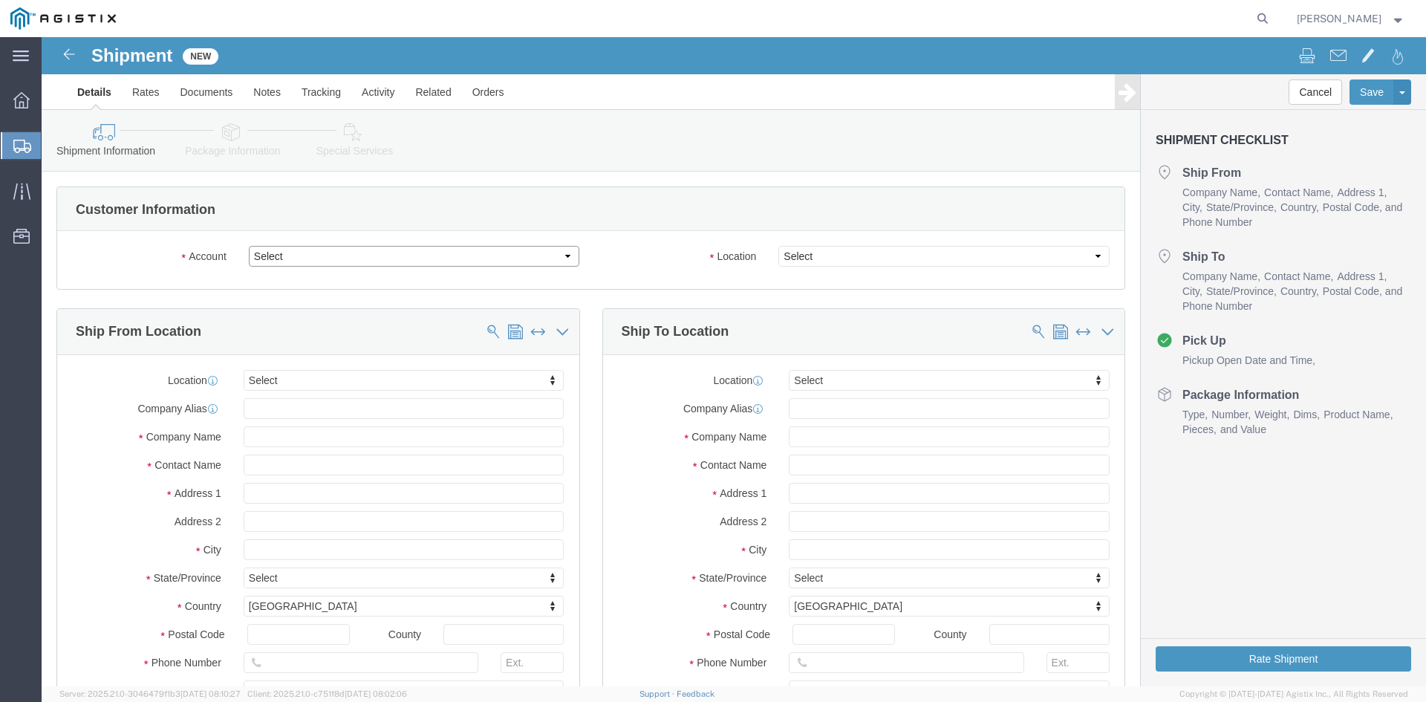
drag, startPoint x: 518, startPoint y: 219, endPoint x: 504, endPoint y: 225, distance: 14.6
click select "Select [PERSON_NAME] Utility Products PG&E"
select select "9596"
click select "Select [PERSON_NAME] Utility Products PG&E"
select select "PURCHORD"
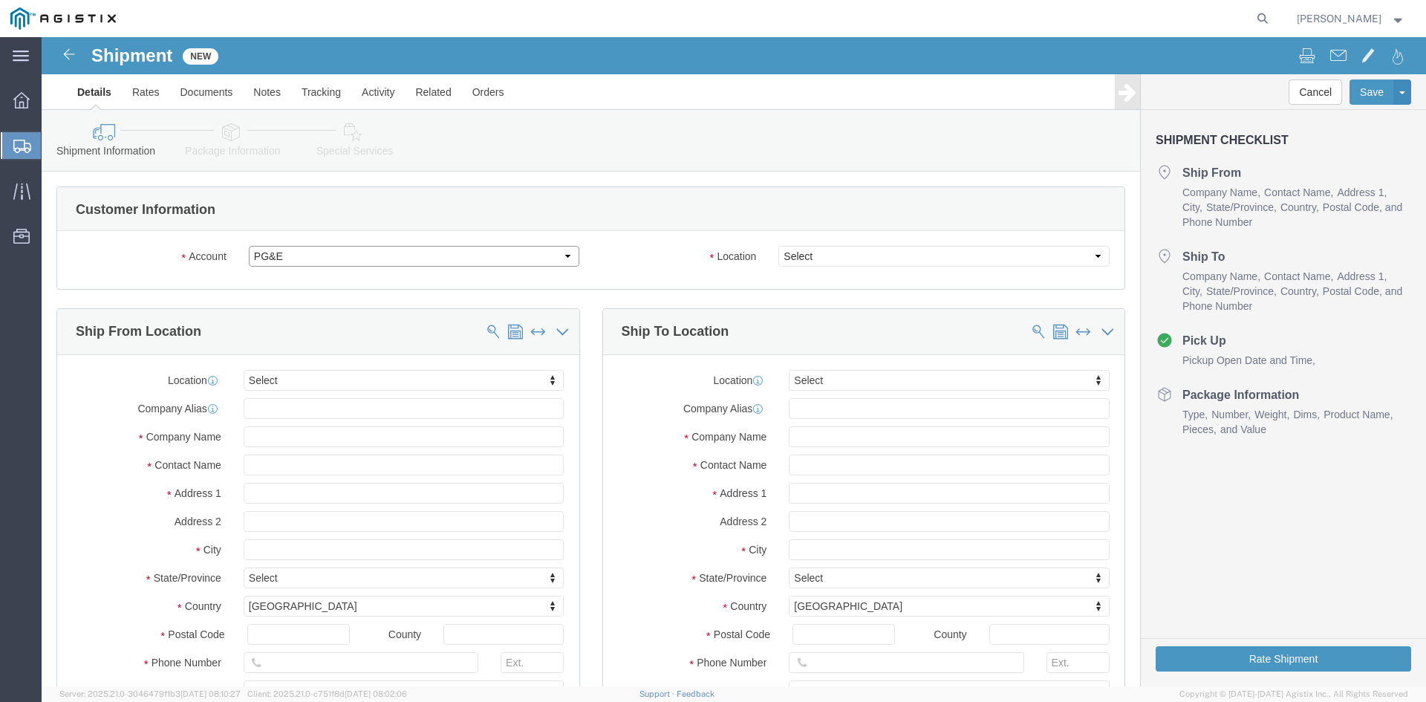
select select
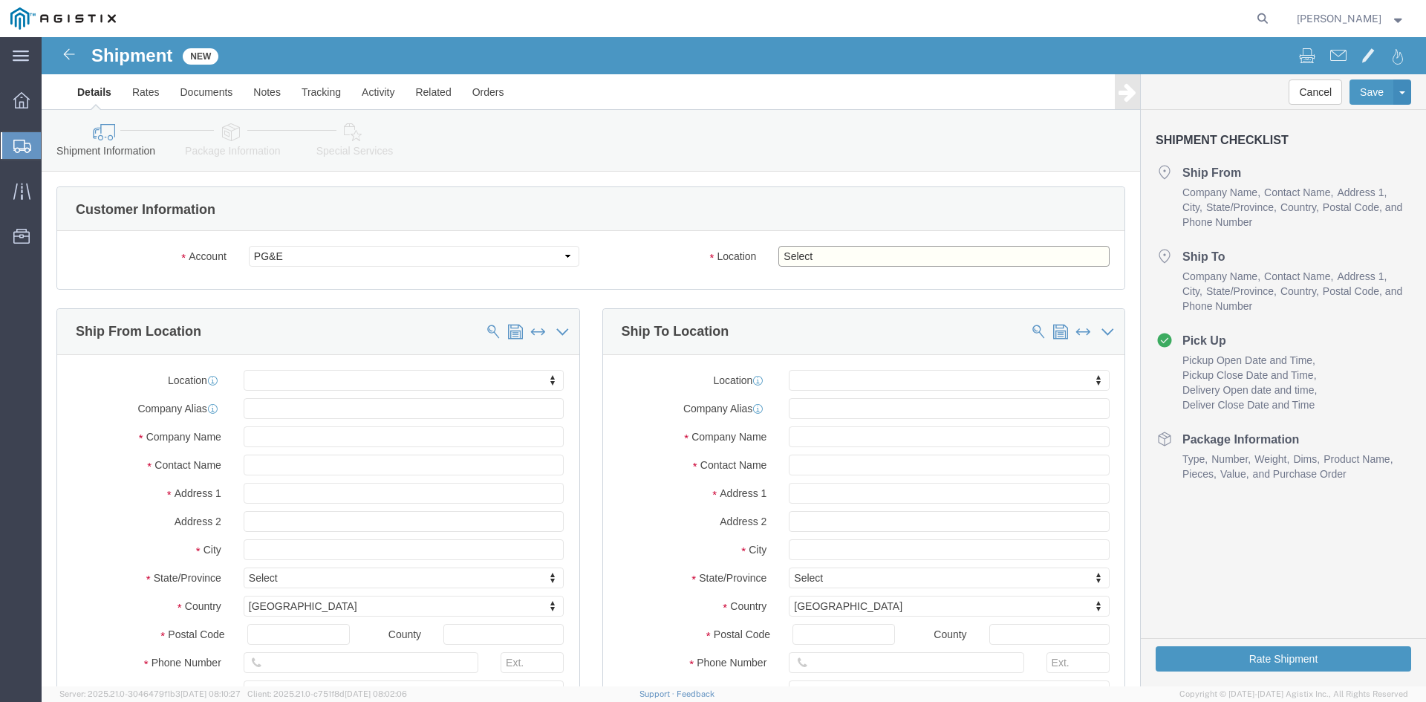
click select "Select All Others [GEOGRAPHIC_DATA] [GEOGRAPHIC_DATA] [GEOGRAPHIC_DATA] [GEOGRA…"
select select "19996"
click select "Select All Others [GEOGRAPHIC_DATA] [GEOGRAPHIC_DATA] [GEOGRAPHIC_DATA] [GEOGRA…"
click input "text"
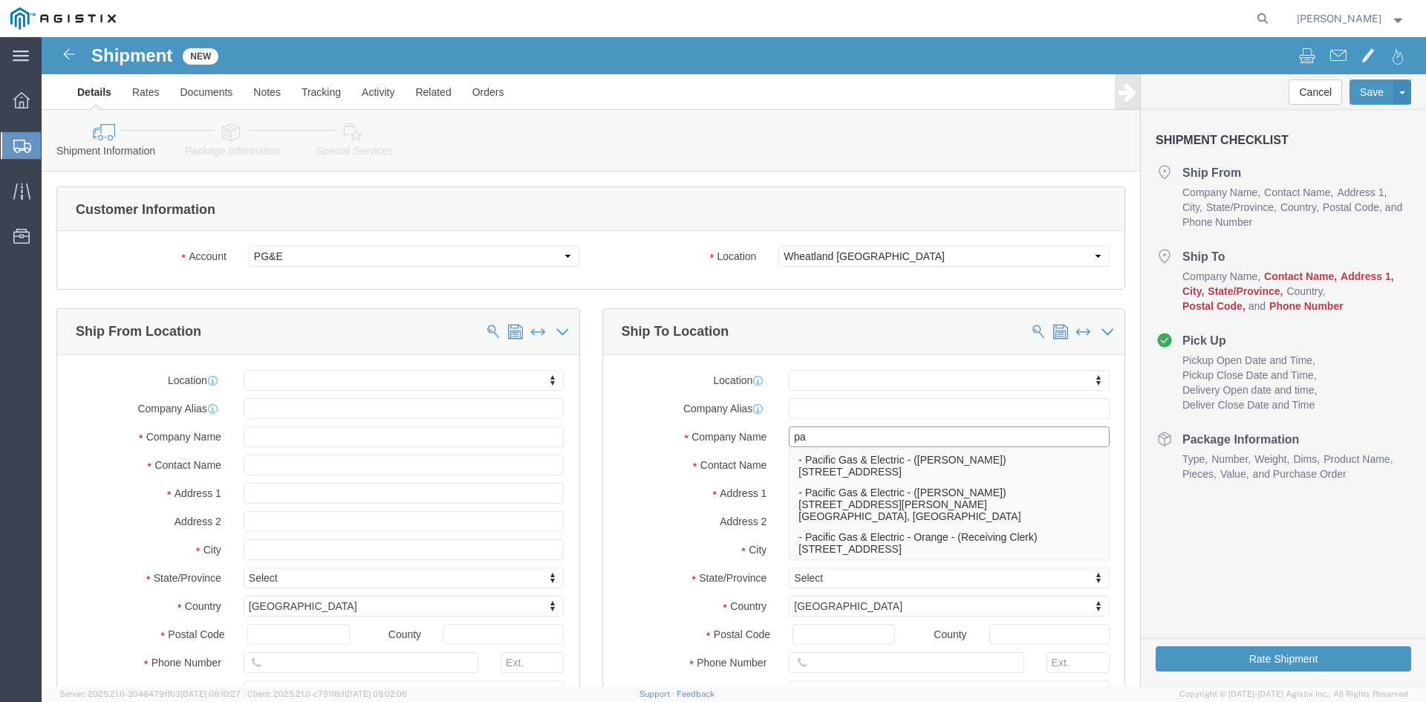
type input "pac"
click p "- Pacific Gas & Electric - ([PERSON_NAME]) [STREET_ADDRESS]"
select select
type input "[STREET_ADDRESS]"
type input "95692"
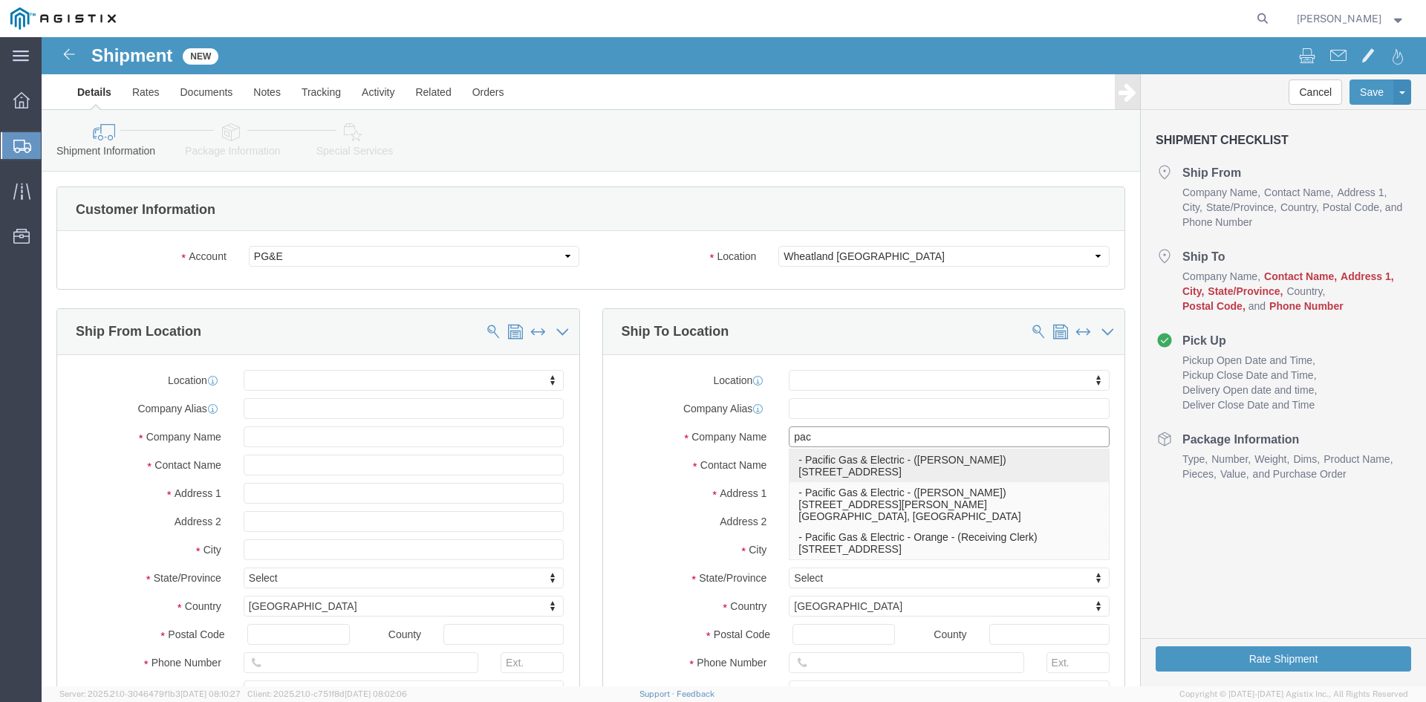
type input "[PHONE_NUMBER]"
type input "Pacific Gas & Electric"
type input "[PERSON_NAME]"
type input "Wheatland"
select select "CA"
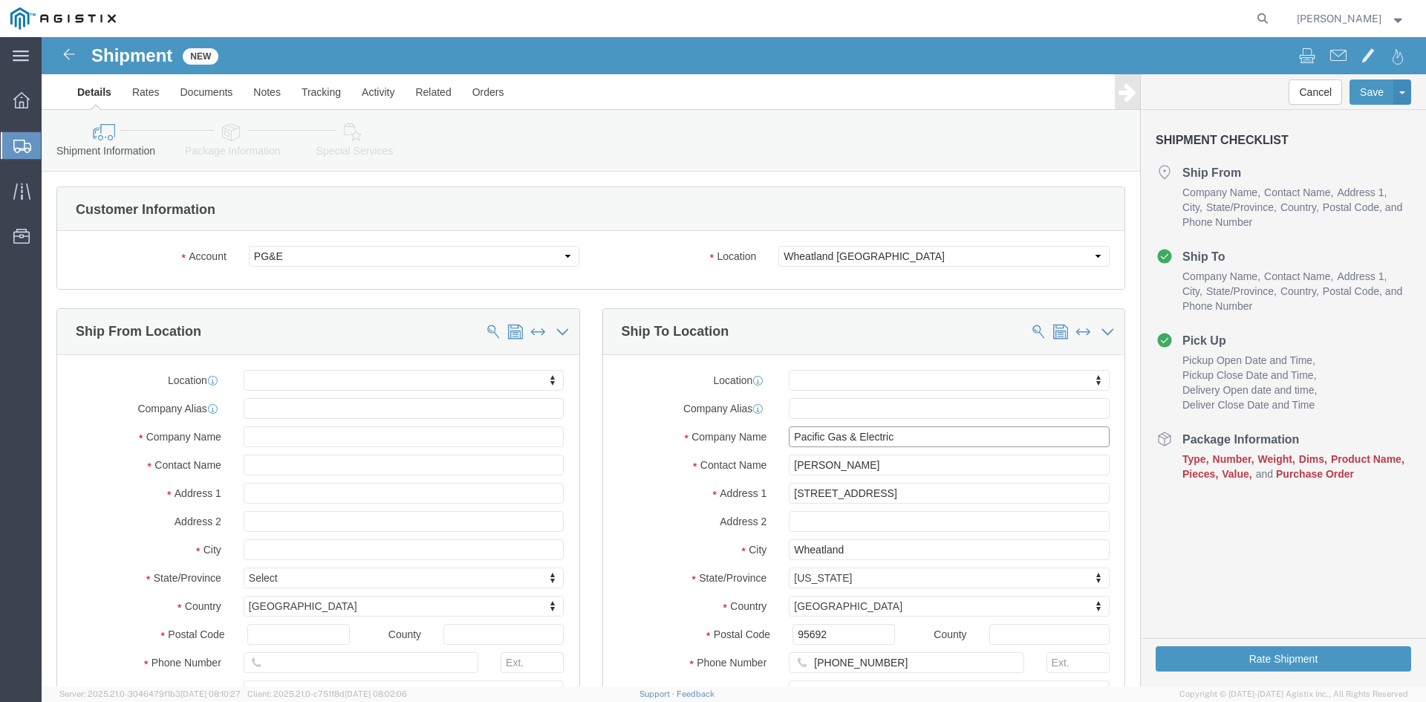
type input "Pacific Gas & Electric"
click input "text"
type input "b"
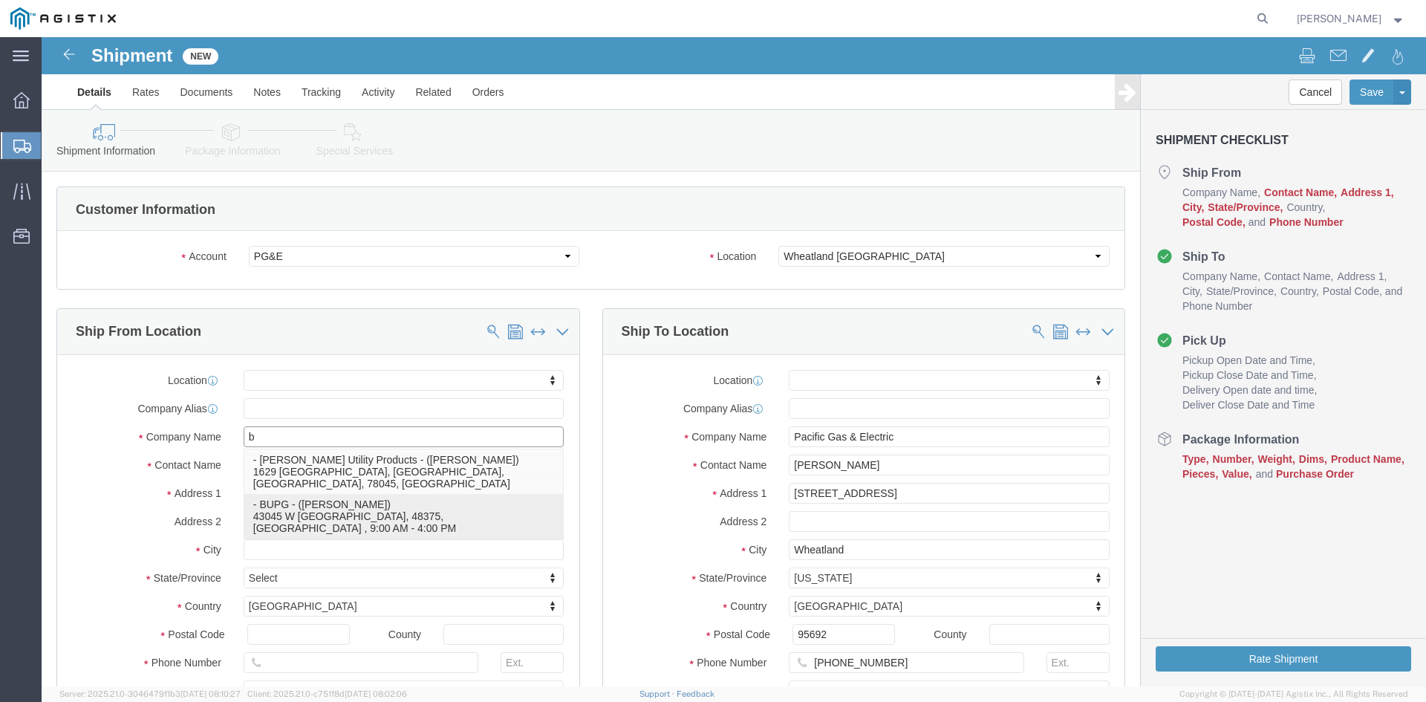
click p "- BUPG - ([PERSON_NAME]) 43045 W [GEOGRAPHIC_DATA], 48375, [GEOGRAPHIC_DATA] , …"
select select
type input "43045 W 9 MILE"
type input "48375"
type input "[GEOGRAPHIC_DATA]"
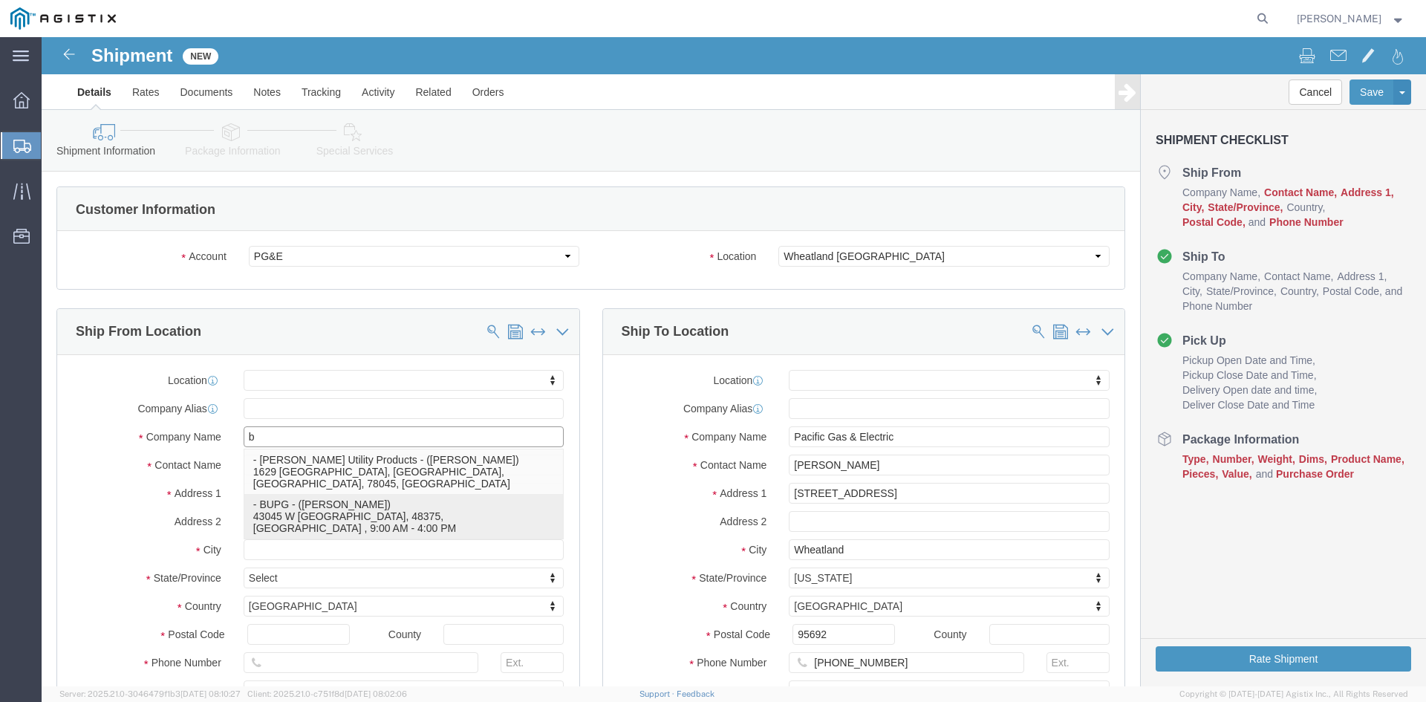
type input "2483197414"
type input "[EMAIL_ADDRESS][DOMAIN_NAME]"
checkbox input "true"
type input "BUPG"
type input "[PERSON_NAME]"
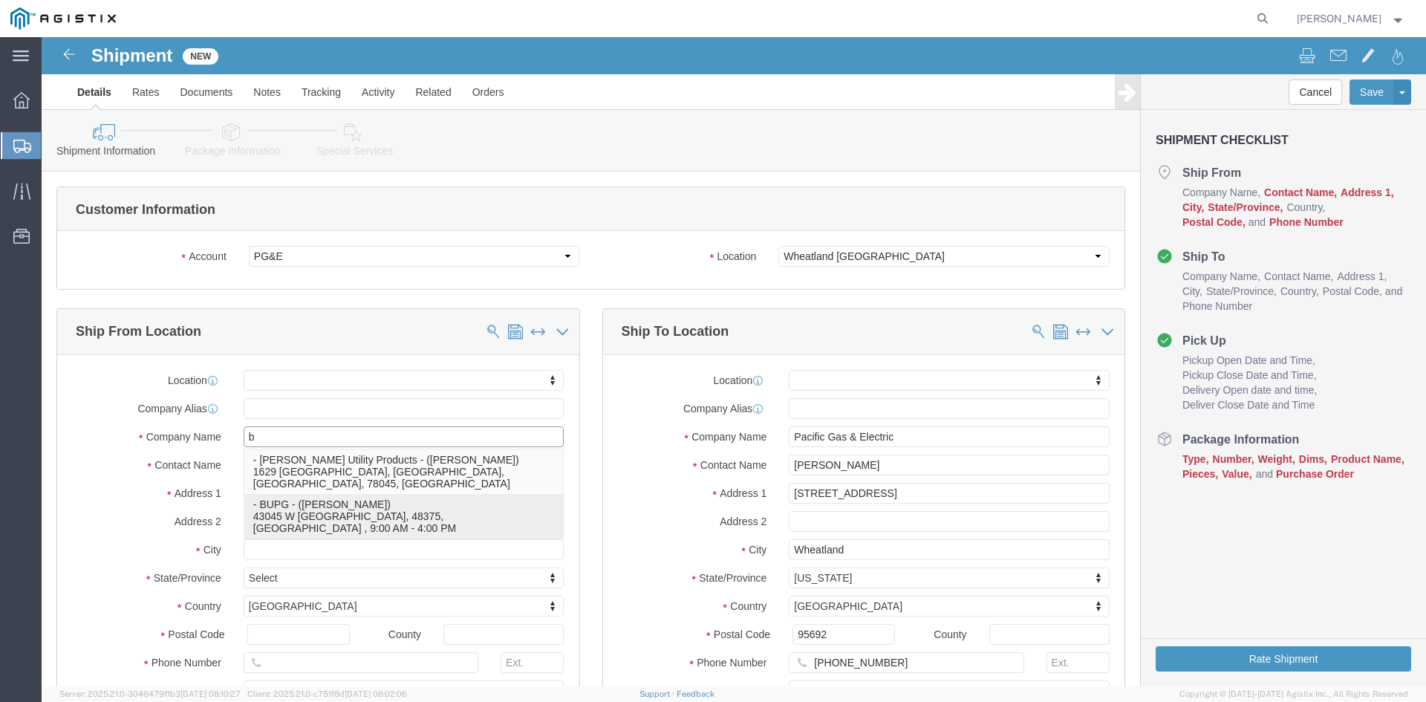
type input "NOVI"
select select "MI"
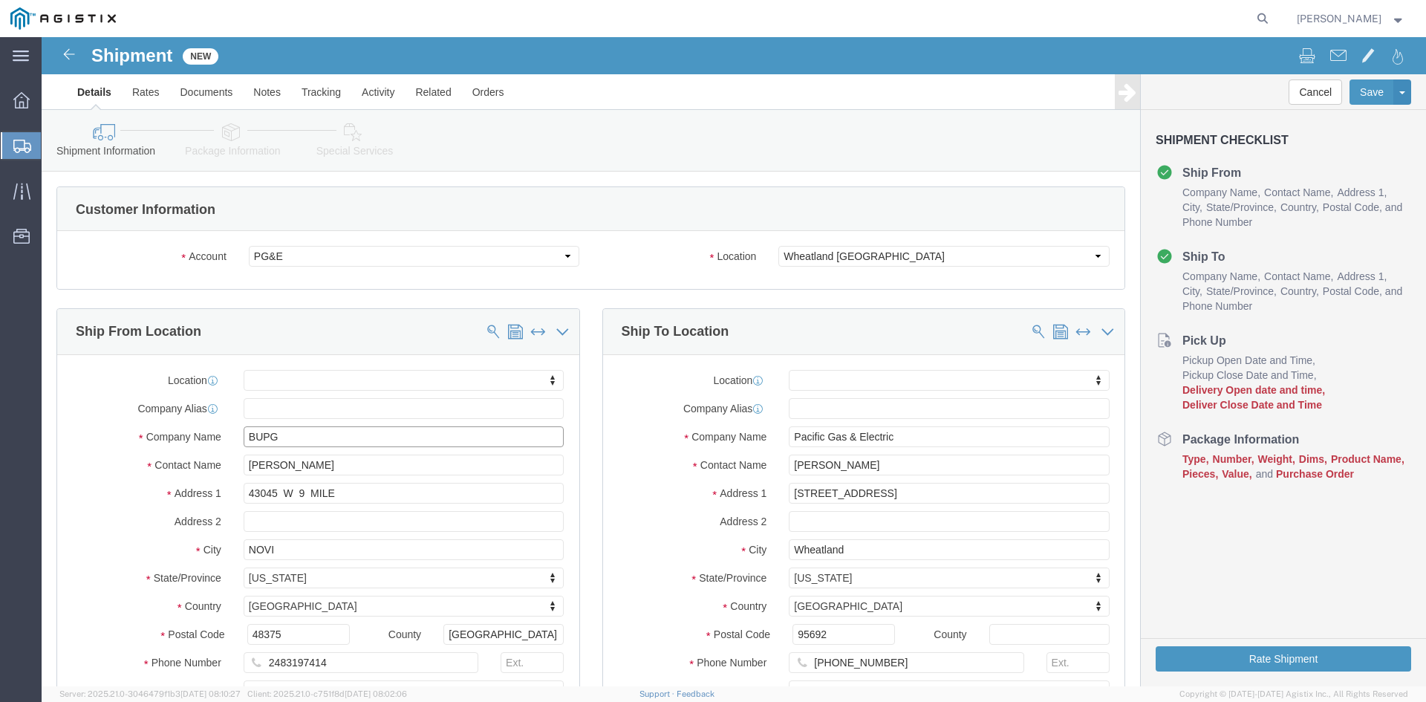
type input "BUPG"
click input "[PERSON_NAME]"
type input "M"
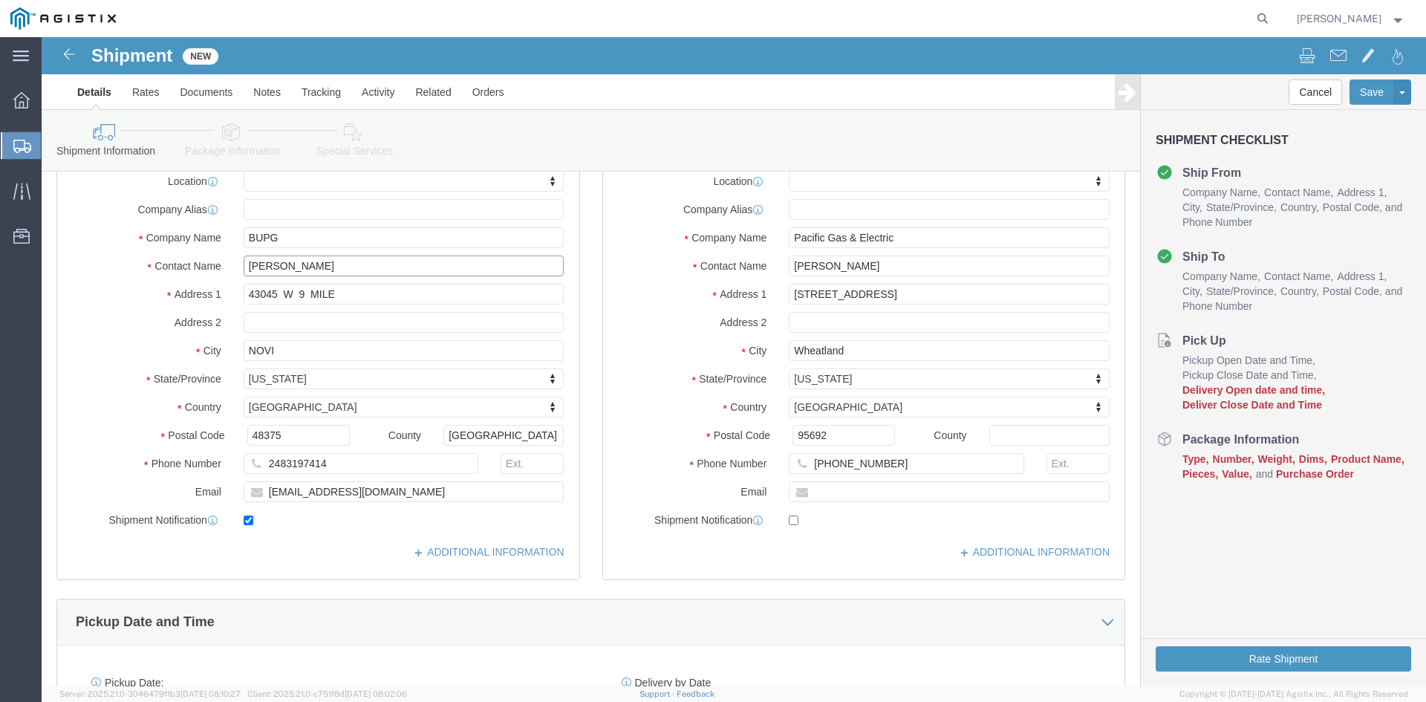
scroll to position [223, 0]
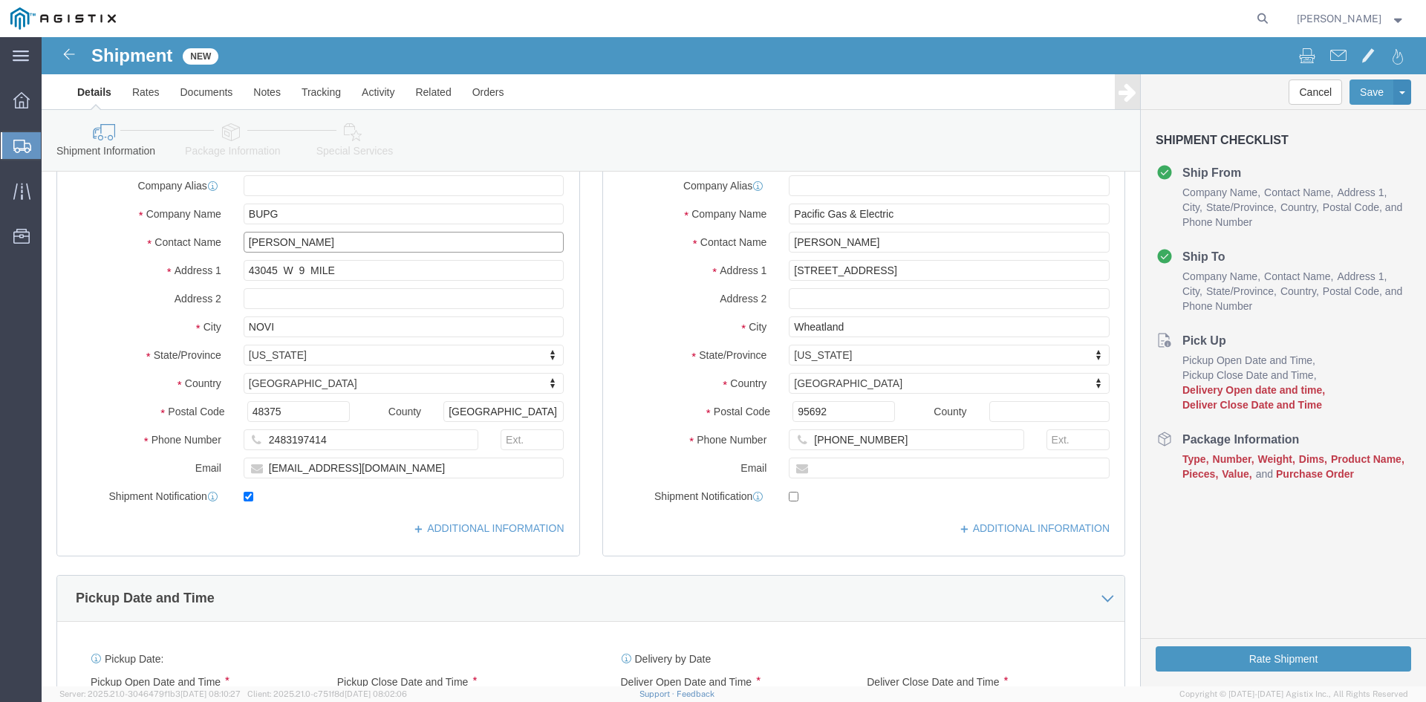
type input "[PERSON_NAME]"
drag, startPoint x: 252, startPoint y: 429, endPoint x: 264, endPoint y: 431, distance: 12.1
click input "[EMAIL_ADDRESS][DOMAIN_NAME]"
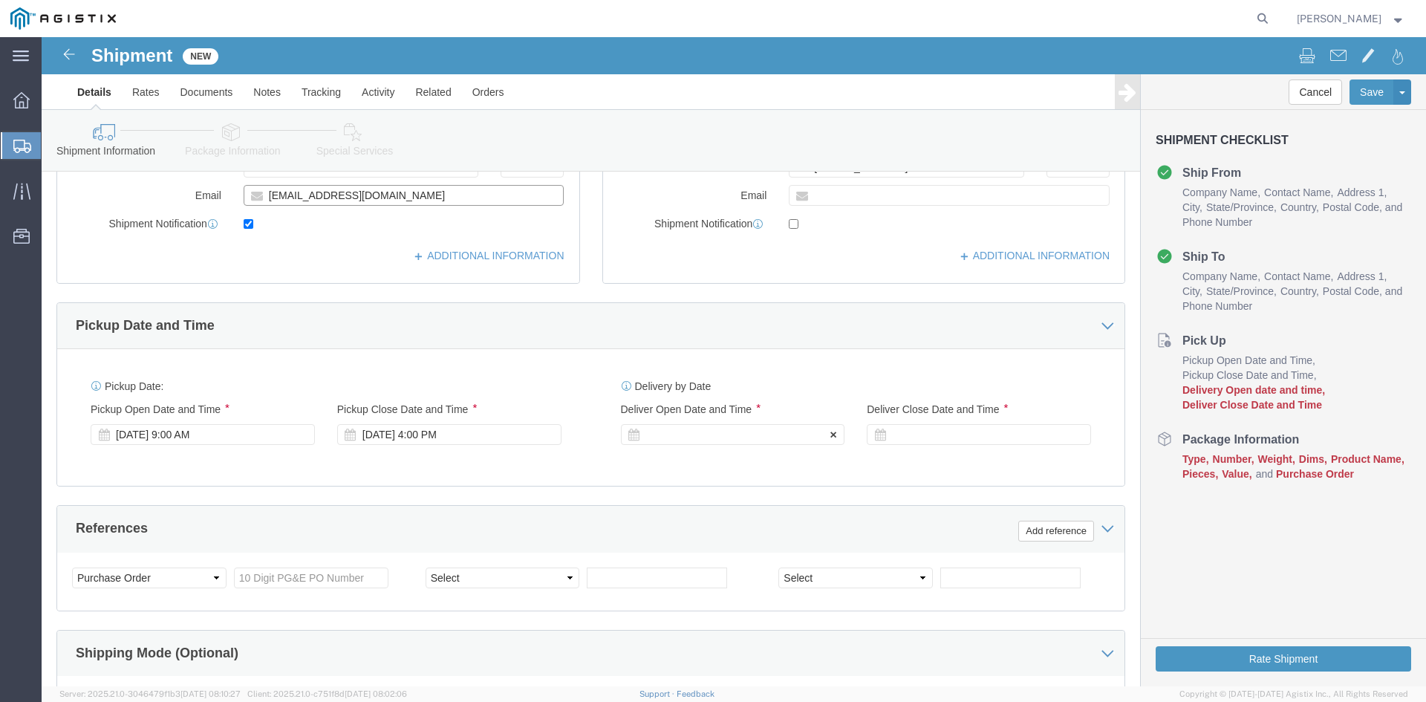
scroll to position [520, 0]
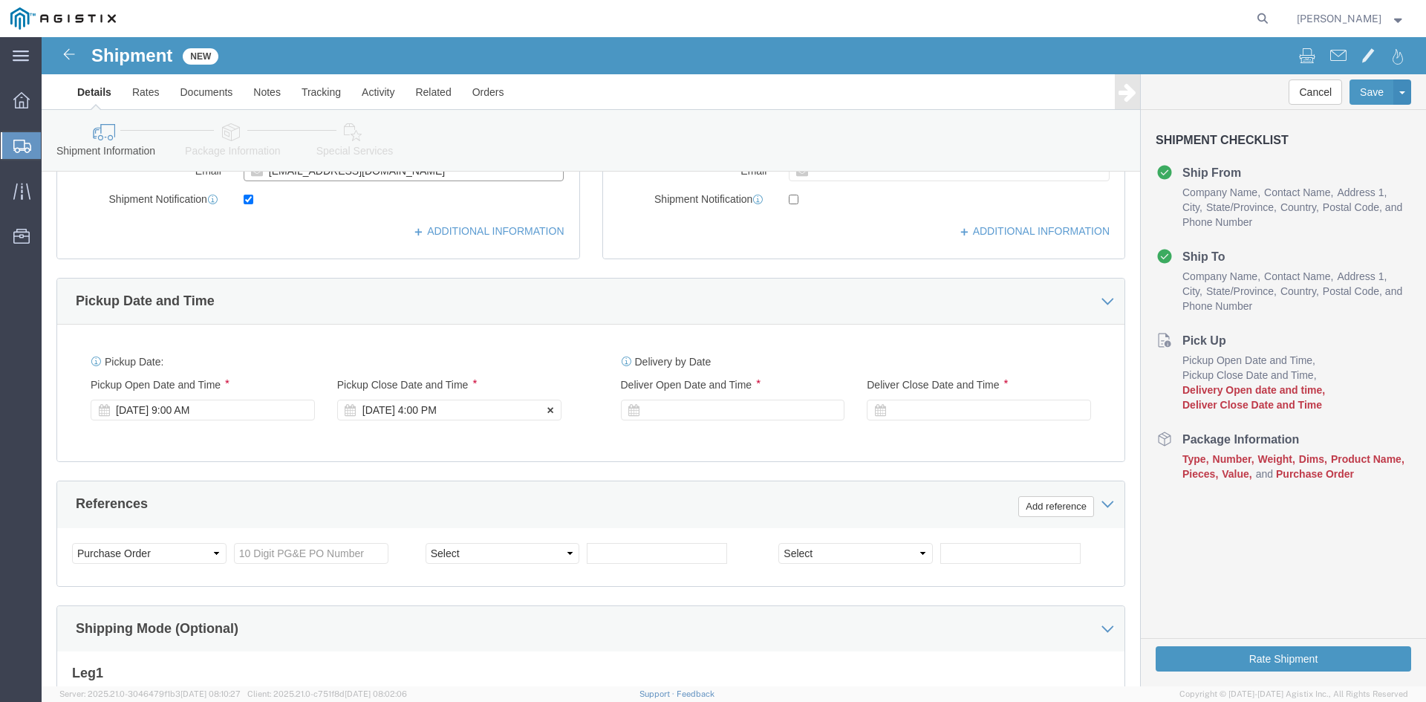
type input "[EMAIL_ADDRESS][DOMAIN_NAME]"
click div "[DATE] 4:00 PM"
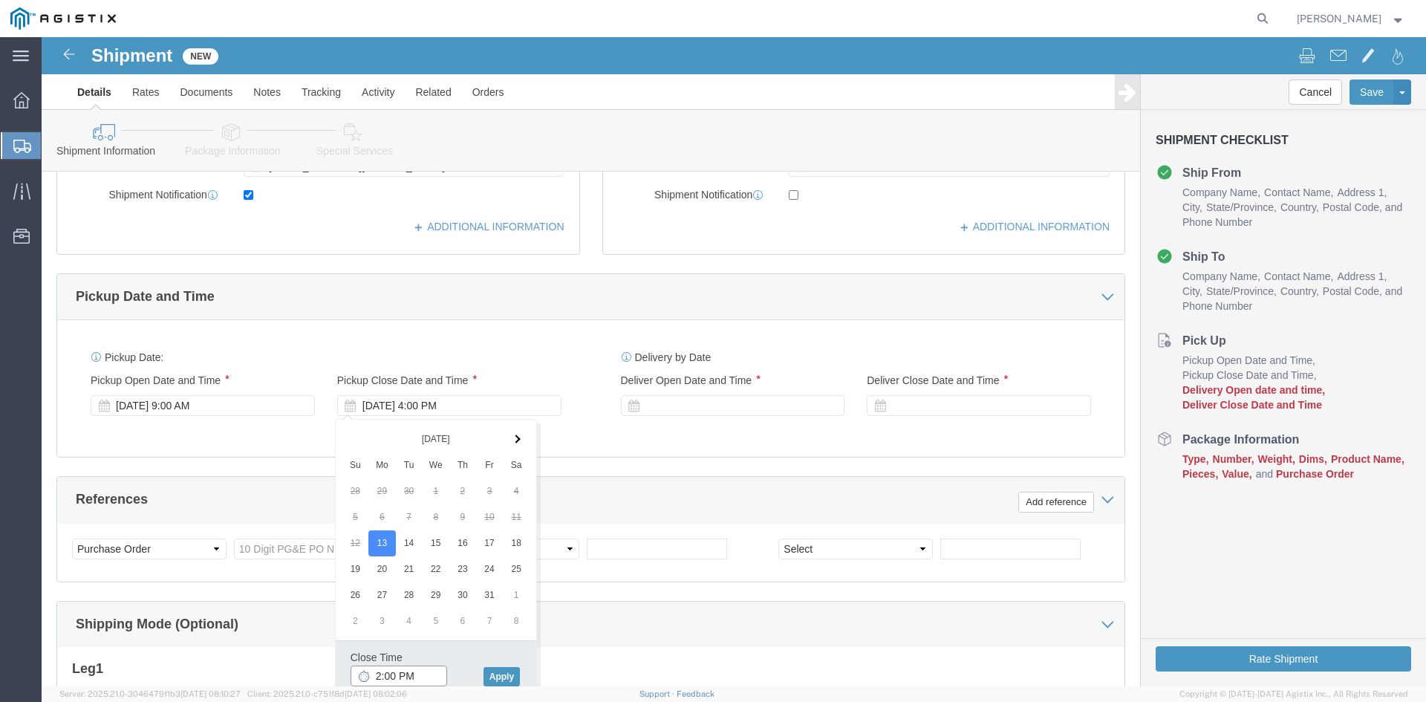
type input "3:00 PM"
click button "Apply"
click div
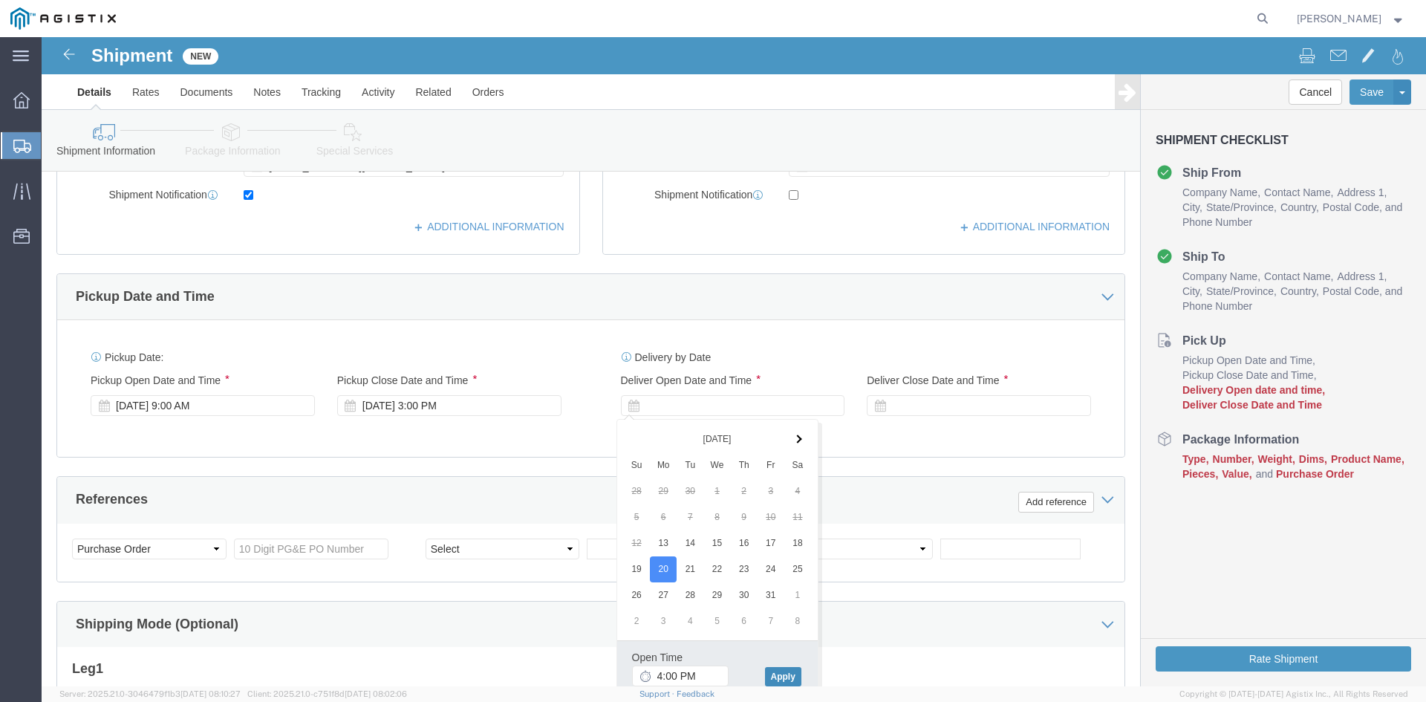
drag, startPoint x: 745, startPoint y: 643, endPoint x: 767, endPoint y: 566, distance: 79.7
click button "Apply"
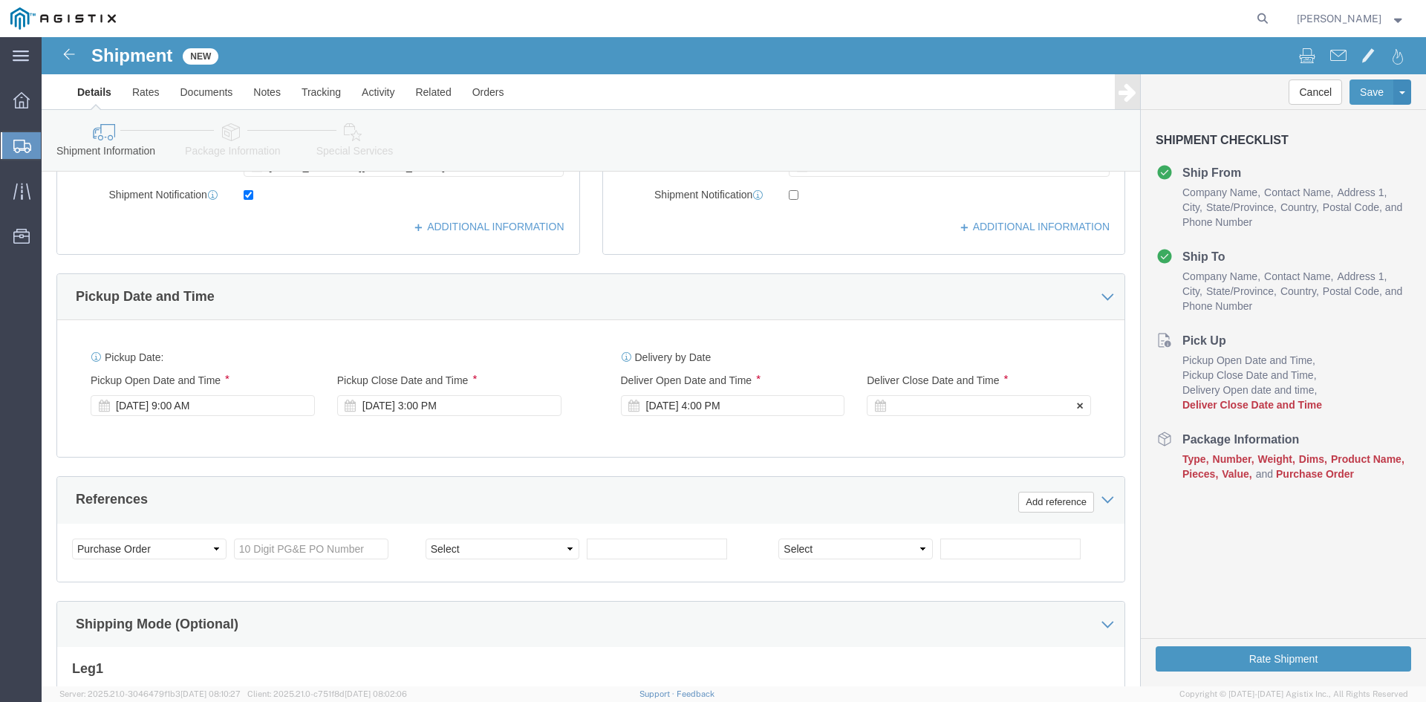
click div
click button "Apply"
click input "text"
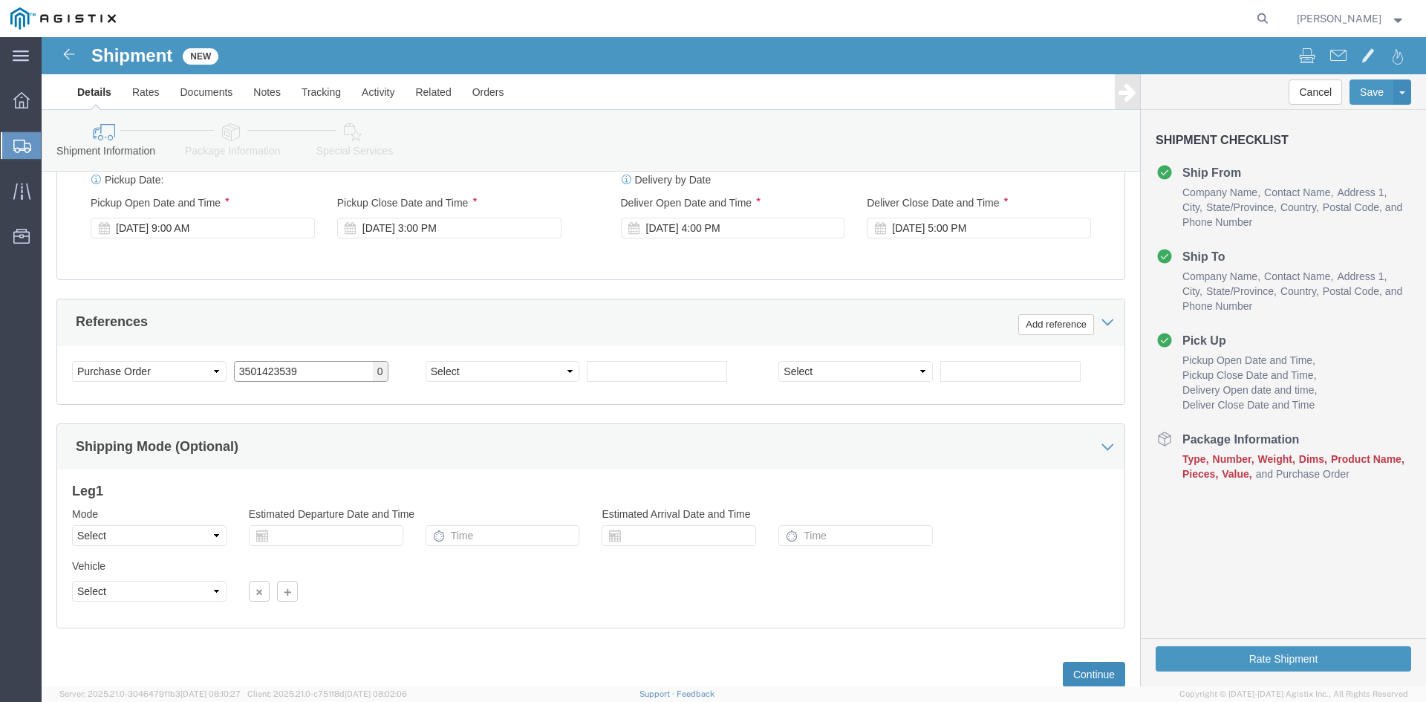
scroll to position [747, 0]
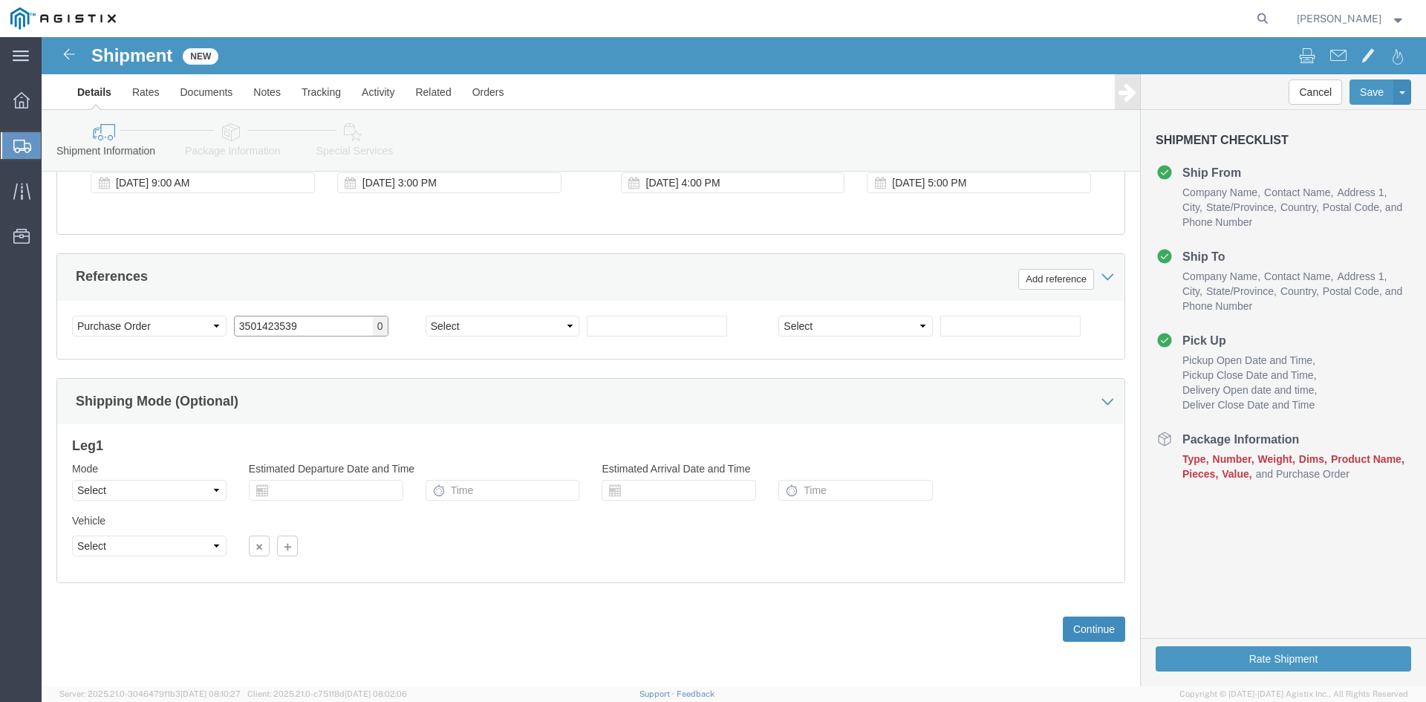
type input "3501423539"
click button "Continue"
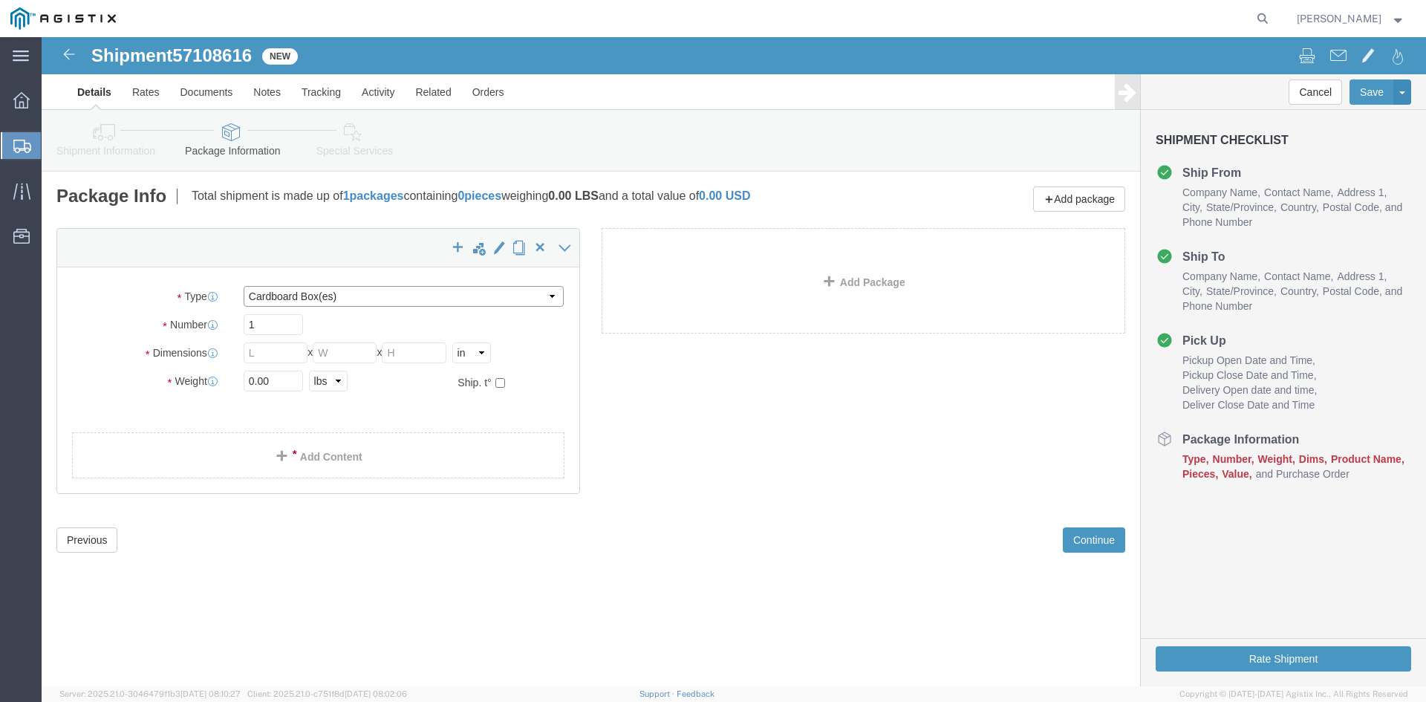
click select "Select Bulk Bundle(s) Cardboard Box(es) Carton(s) Crate(s) Drum(s) (Fiberboard)…"
select select "PSNS"
click select "Select Bulk Bundle(s) Cardboard Box(es) Carton(s) Crate(s) Drum(s) (Fiberboard)…"
click input "text"
type input "39"
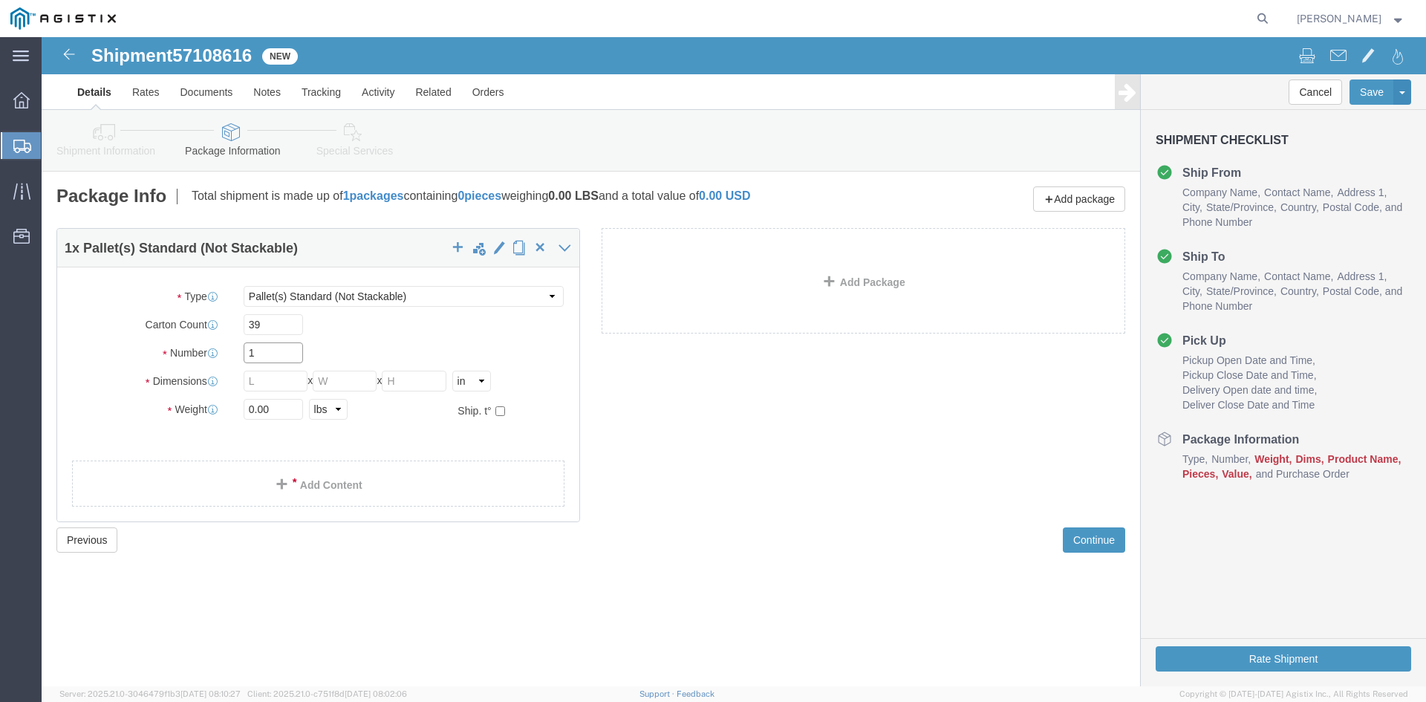
click input "1"
type input "2"
click input "text"
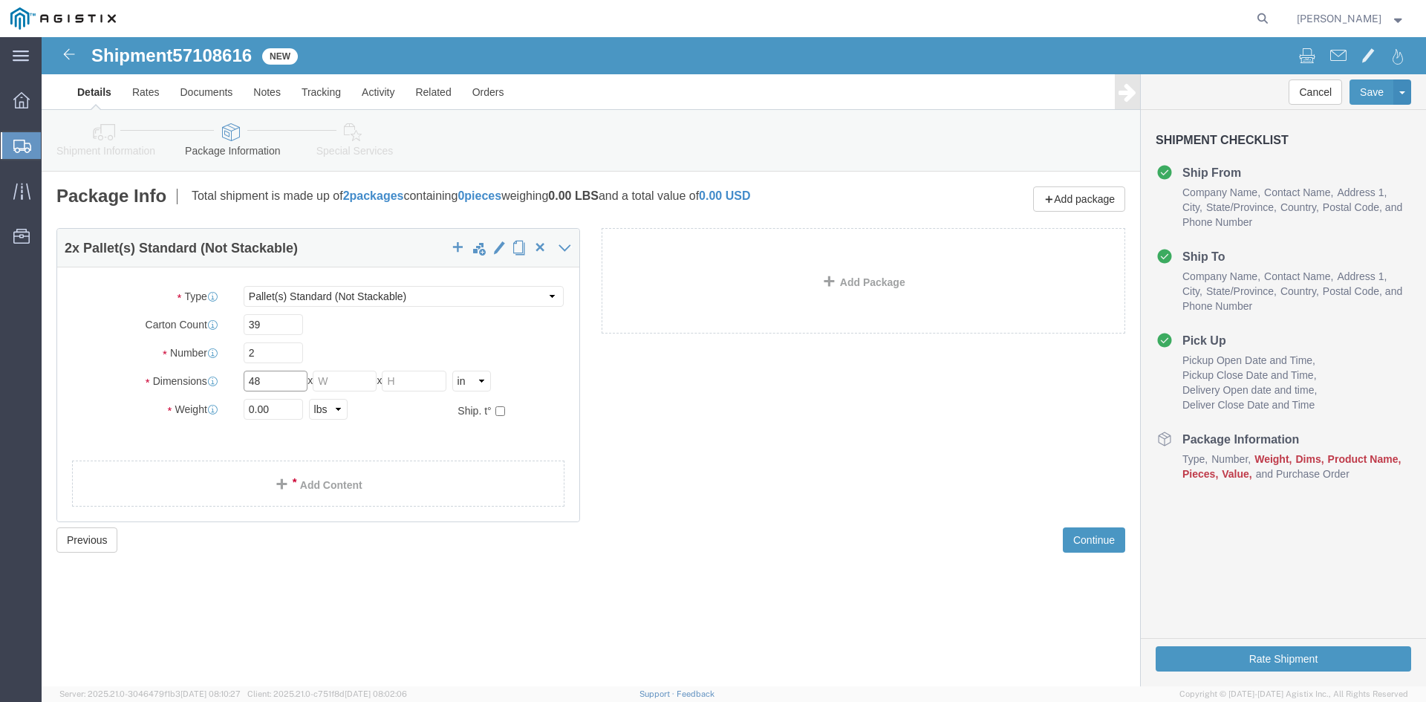
type input "48"
type input "40"
type input "83"
type input "1328"
click link "Add Content"
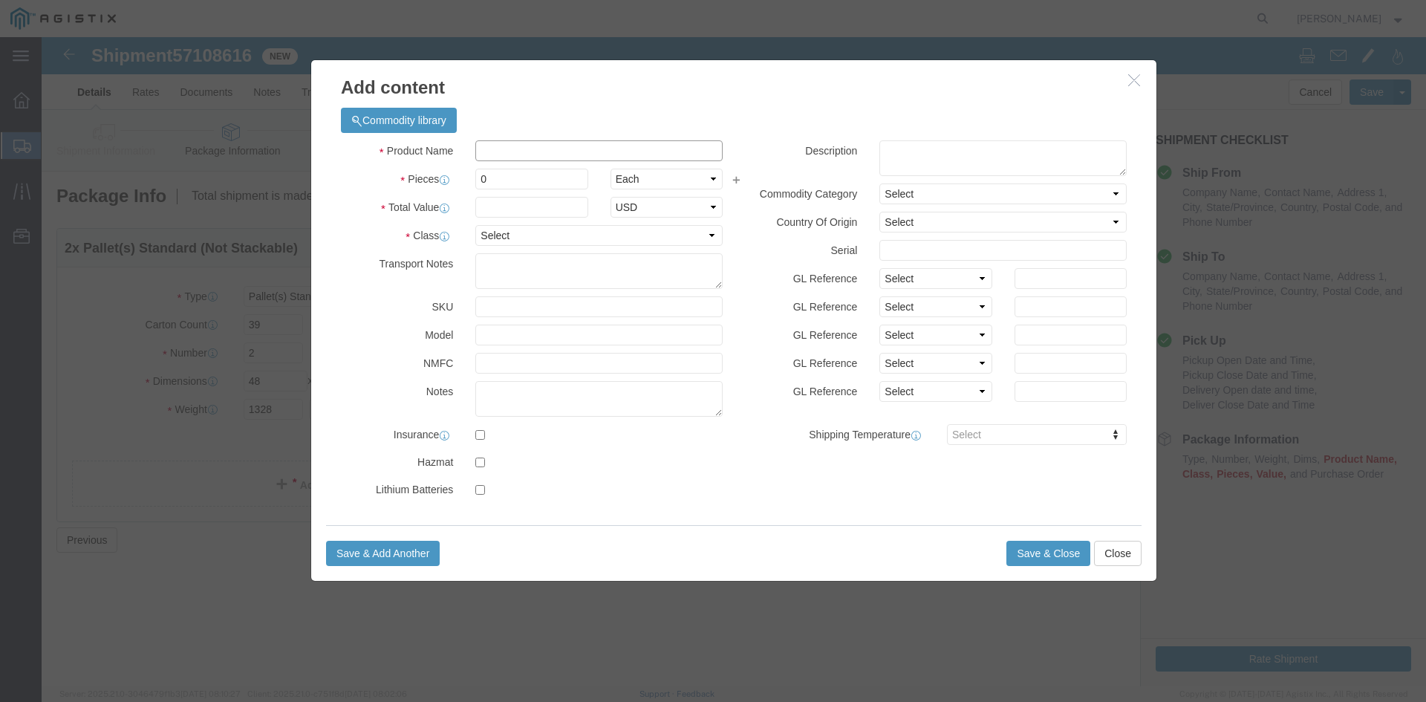
click input "text"
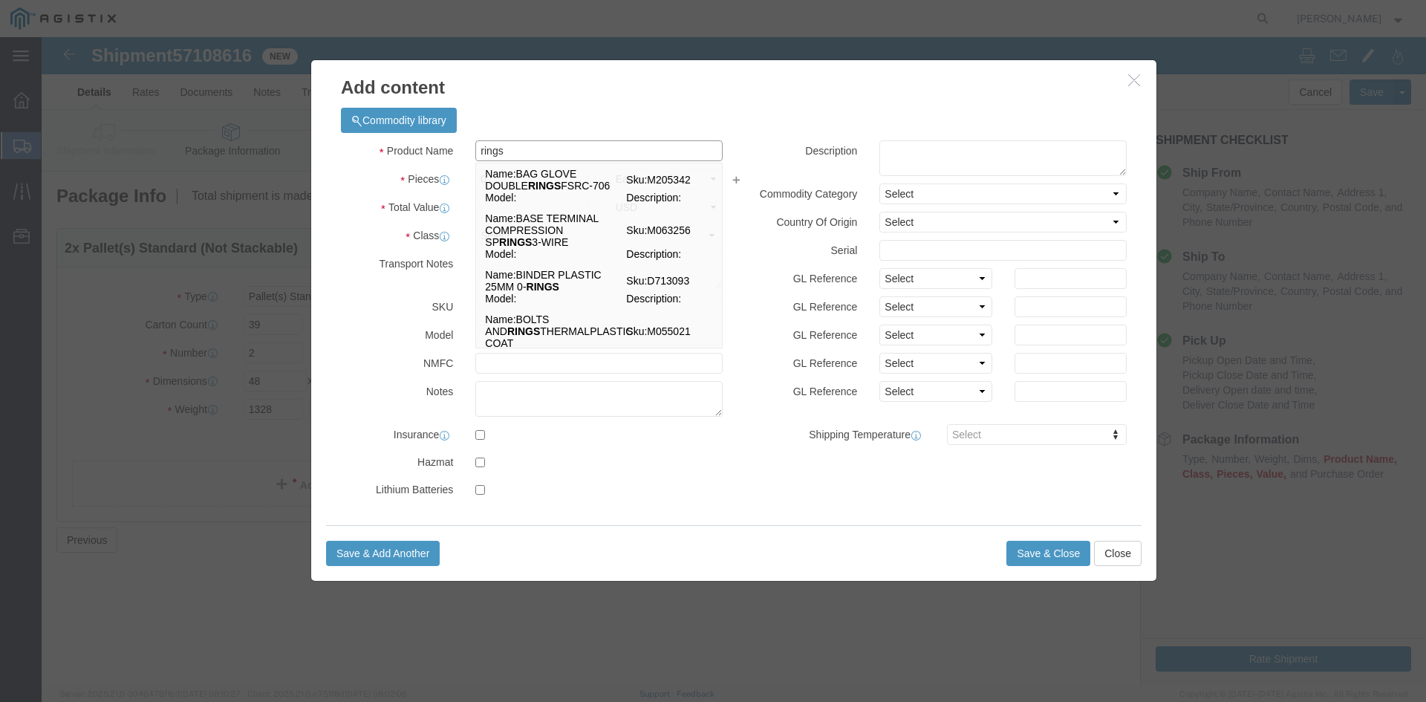
type input "rings"
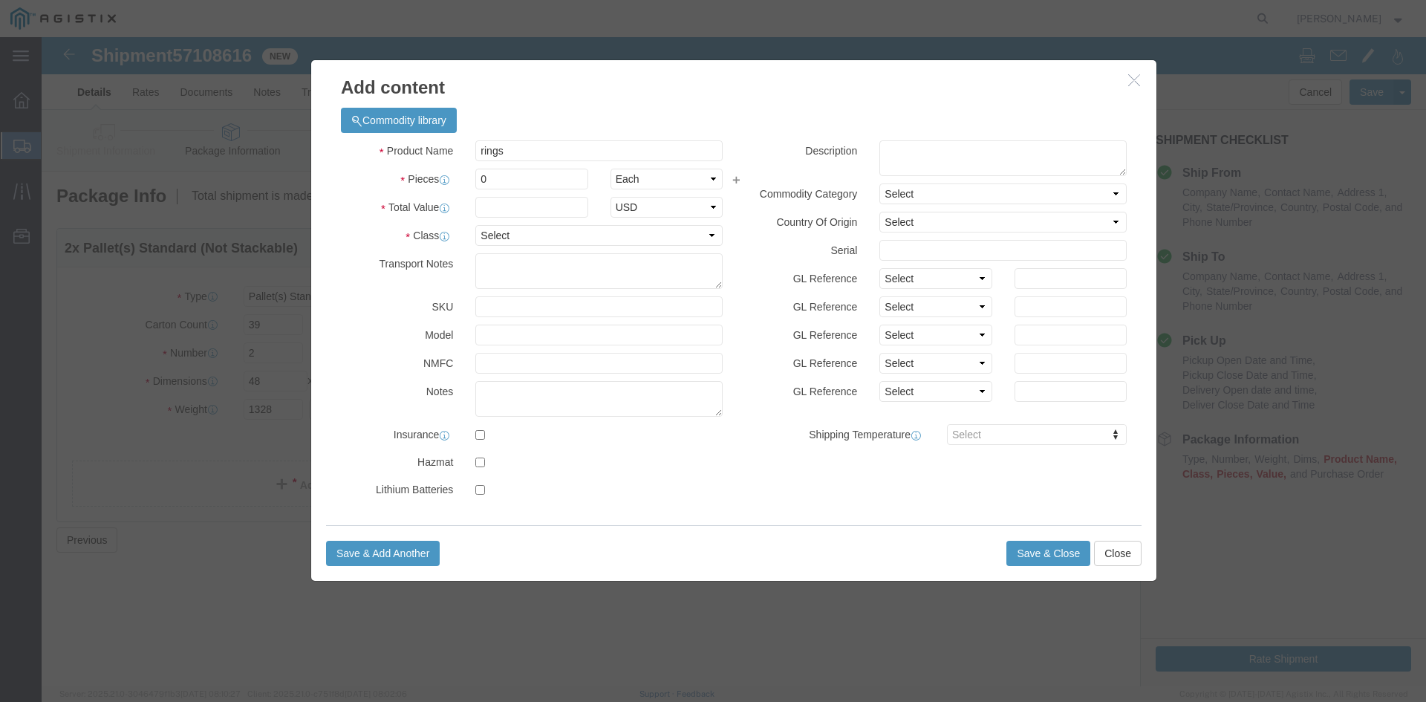
click div "Commodity library"
click input "0"
type input "3900"
click input "text"
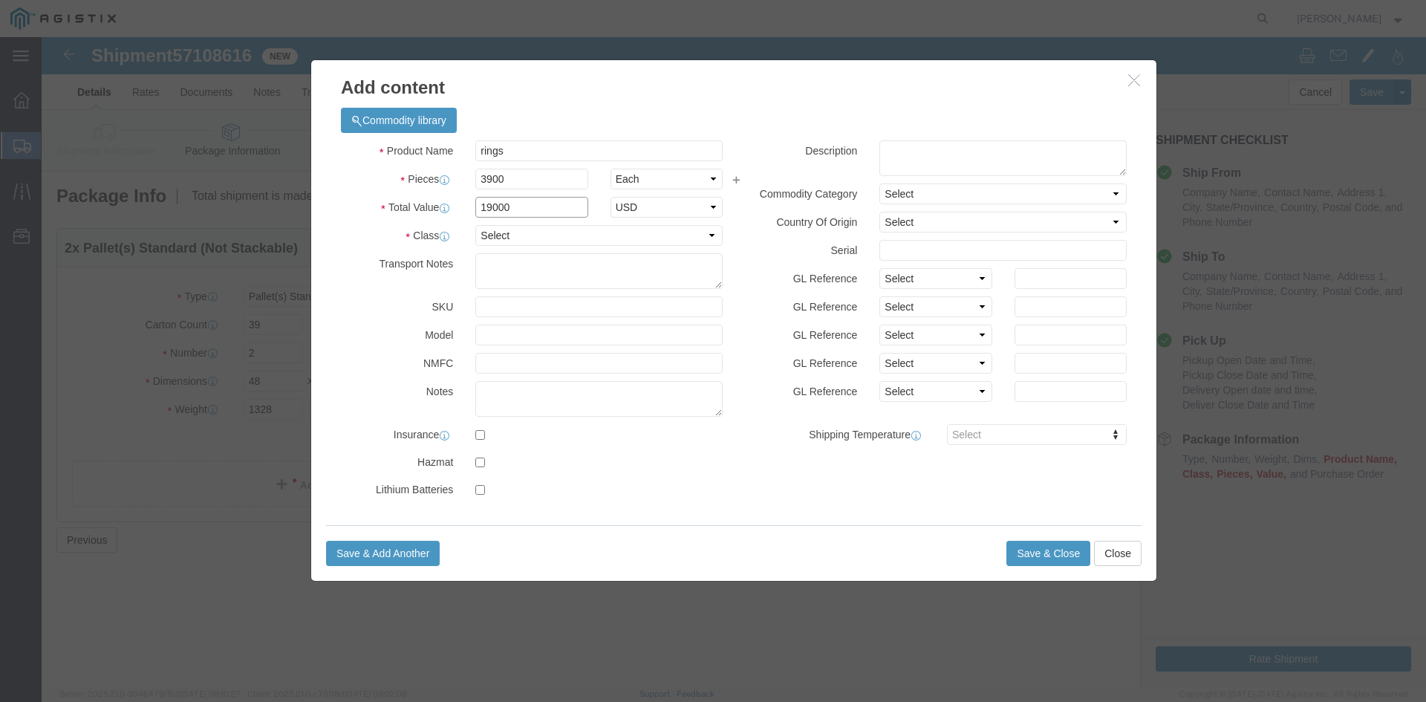
type input "19000"
click select "Select 50 55 60 65 70 85 92.5 100 125 175 250 300 400"
select select "85"
click select "Select 50 55 60 65 70 85 92.5 100 125 175 250 300 400"
click button "Save & Close"
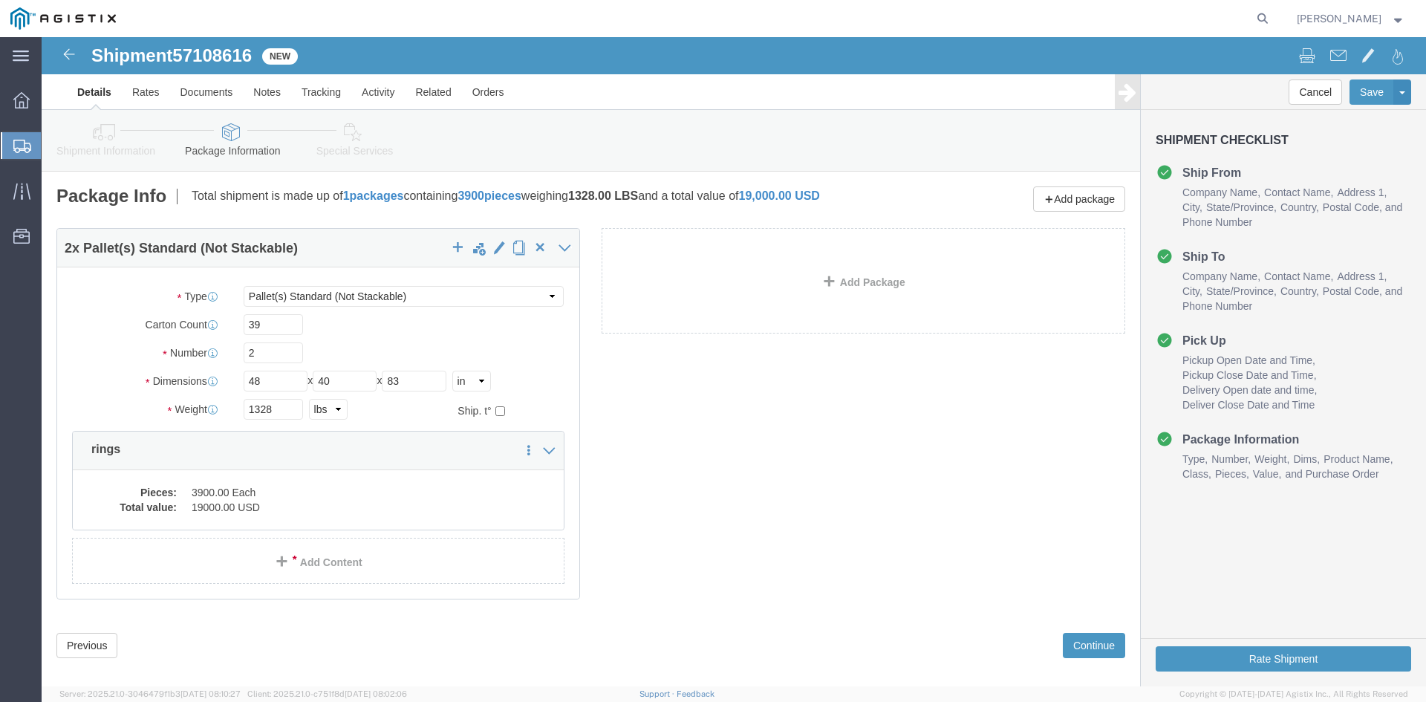
scroll to position [27, 0]
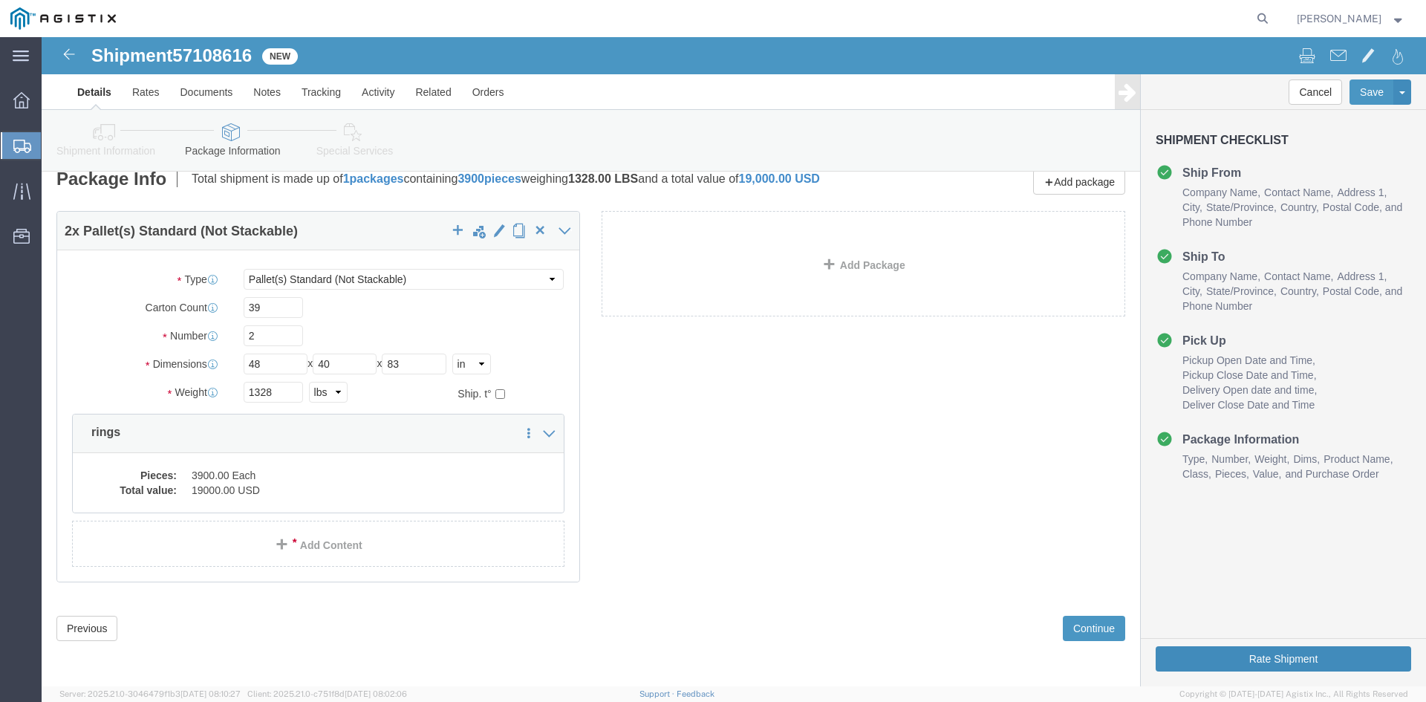
click button "Rate Shipment"
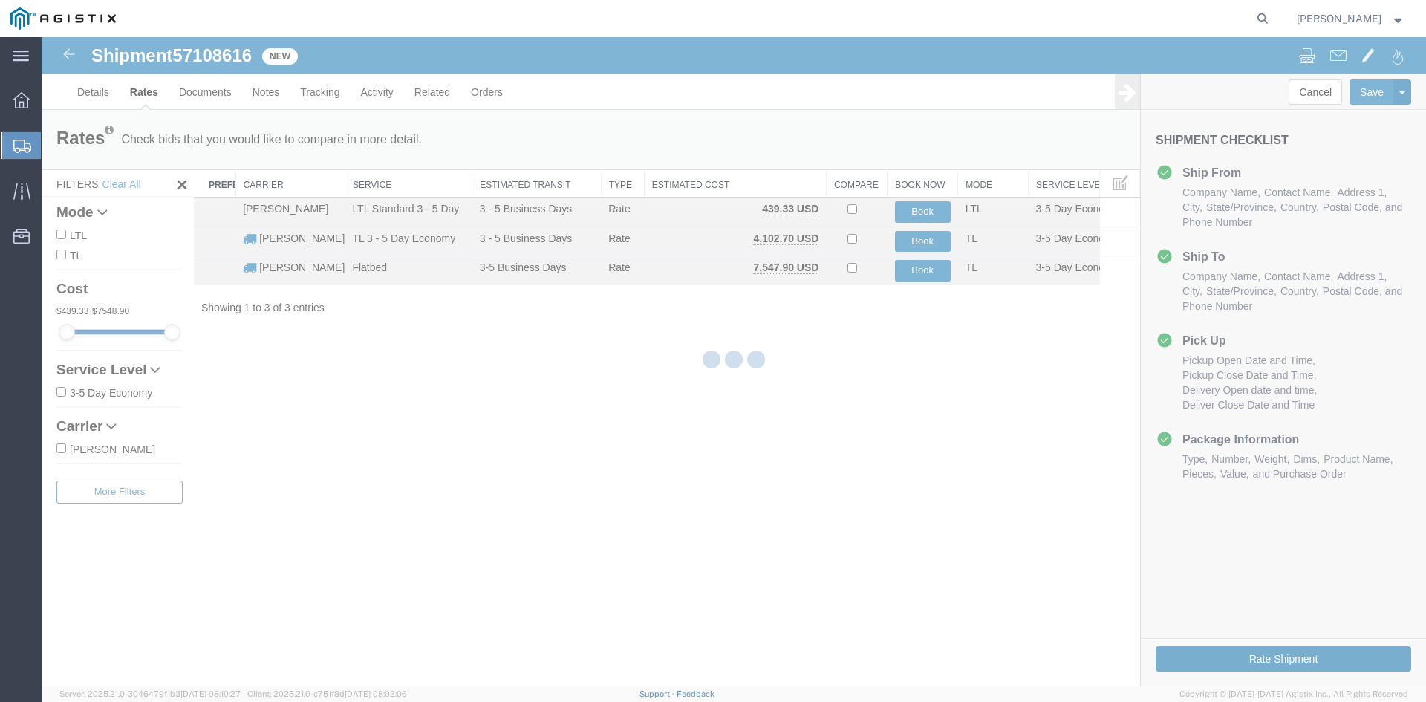
scroll to position [0, 0]
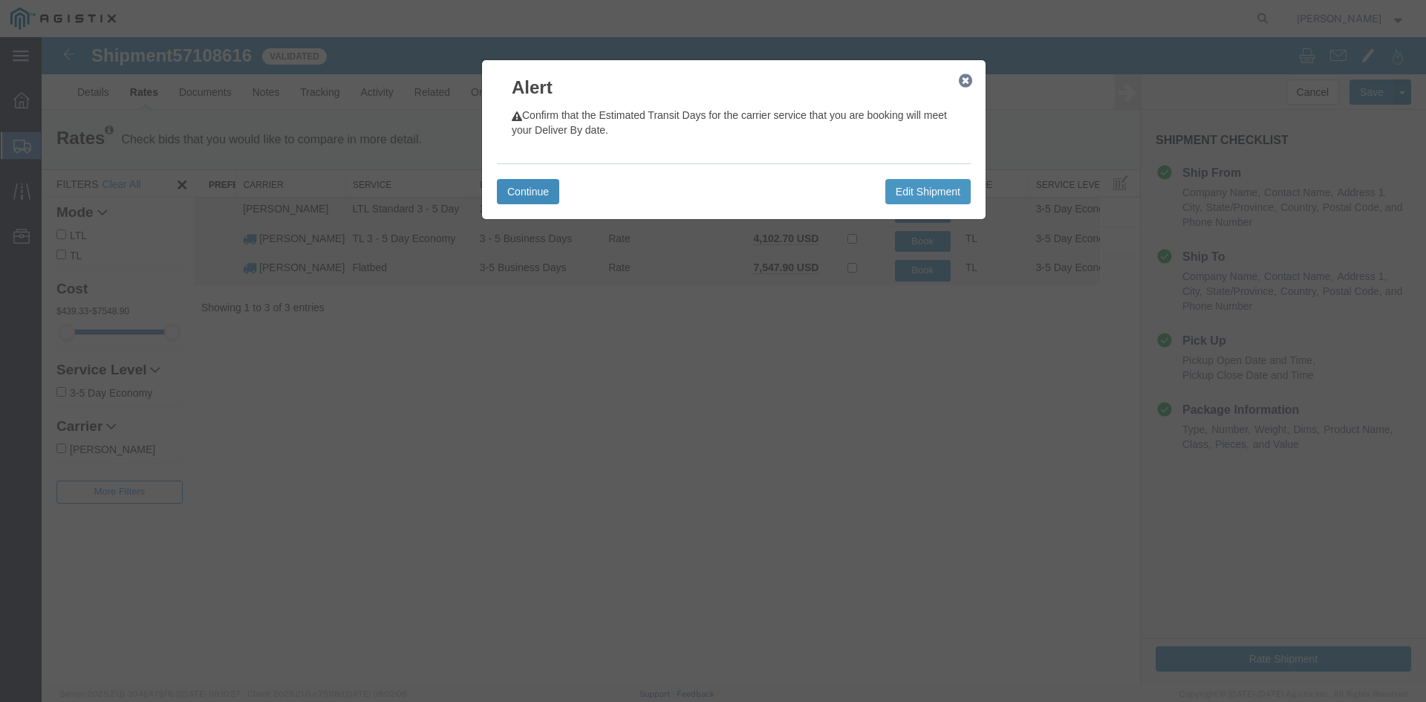
click at [532, 190] on button "Continue" at bounding box center [528, 191] width 62 height 25
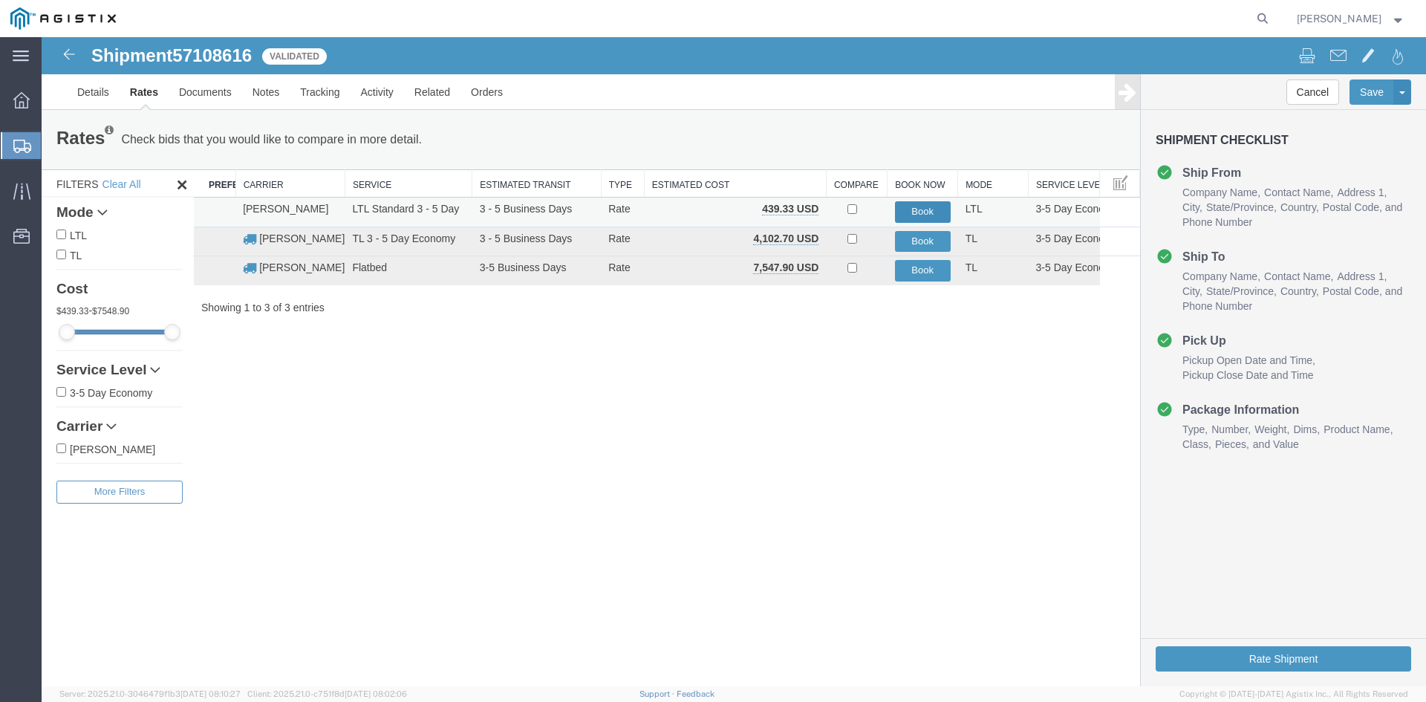
click at [920, 213] on button "Book" at bounding box center [923, 212] width 56 height 22
